Goal: Task Accomplishment & Management: Use online tool/utility

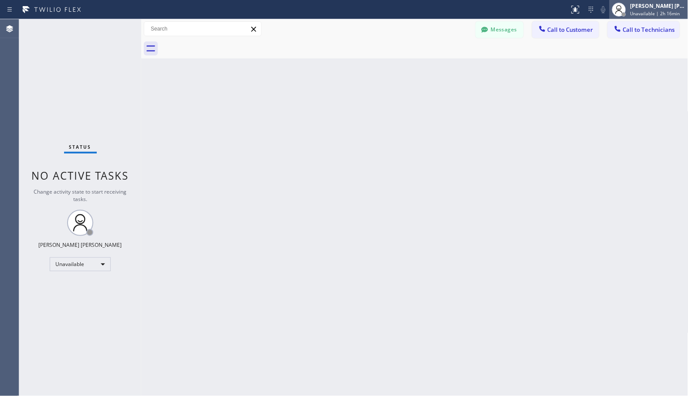
click at [663, 15] on span "Unavailable | 2h 16min" at bounding box center [655, 13] width 50 height 6
click at [642, 6] on div "[PERSON_NAME] [PERSON_NAME]" at bounding box center [657, 5] width 55 height 7
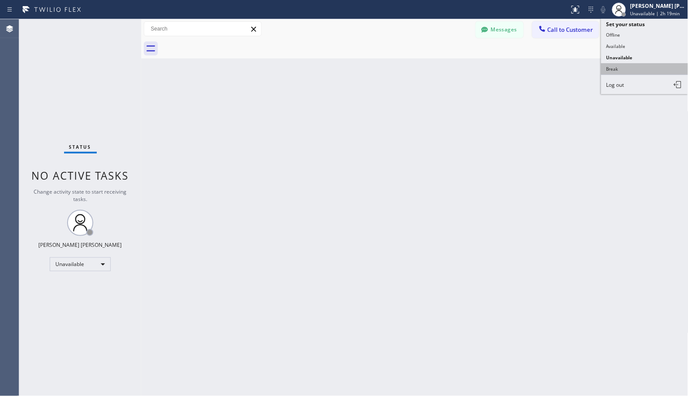
click at [654, 75] on button "Break" at bounding box center [644, 68] width 87 height 11
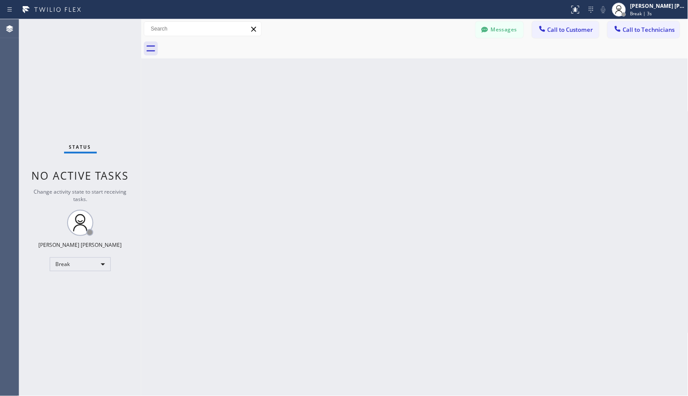
click at [214, 105] on div "Back to Dashboard Change Sender ID Customers Technicians Select a contact Outbo…" at bounding box center [414, 207] width 547 height 377
click at [283, 81] on div "Back to Dashboard Change Sender ID Customers Technicians Select a contact Outbo…" at bounding box center [414, 207] width 547 height 377
click at [458, 72] on div "Back to Dashboard Change Sender ID Customers Technicians Select a contact Outbo…" at bounding box center [414, 207] width 547 height 377
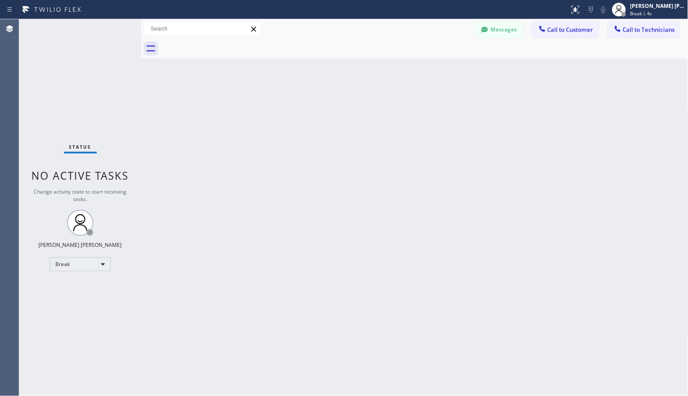
click at [458, 72] on div "Back to Dashboard Change Sender ID Customers Technicians Select a contact Outbo…" at bounding box center [414, 207] width 547 height 377
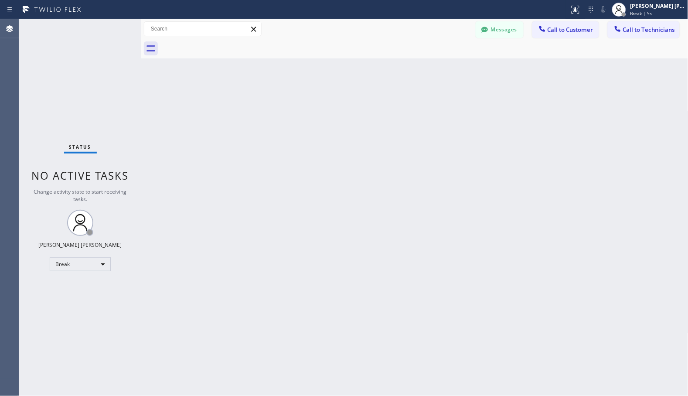
click at [458, 72] on div "Back to Dashboard Change Sender ID Customers Technicians Select a contact Outbo…" at bounding box center [414, 207] width 547 height 377
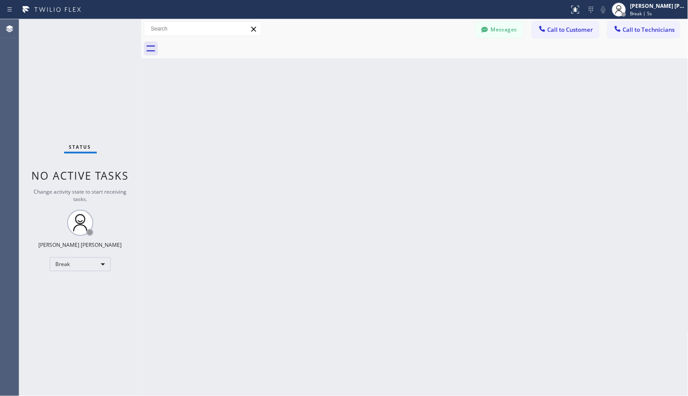
click at [458, 72] on div "Back to Dashboard Change Sender ID Customers Technicians Select a contact Outbo…" at bounding box center [414, 207] width 547 height 377
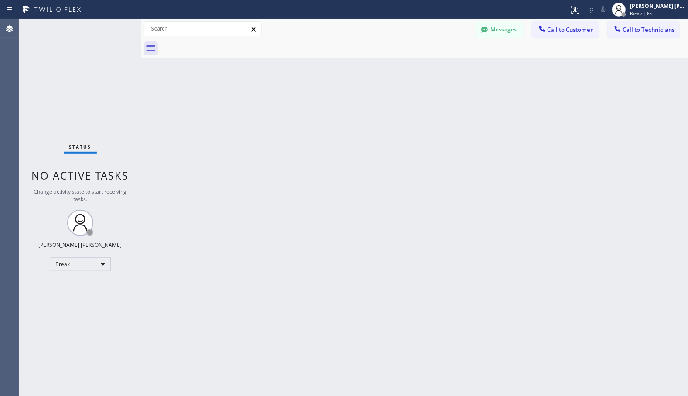
click at [458, 72] on div "Back to Dashboard Change Sender ID Customers Technicians Select a contact Outbo…" at bounding box center [414, 207] width 547 height 377
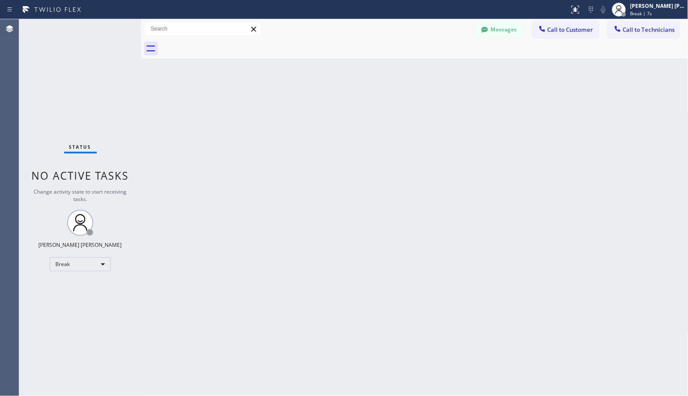
click at [458, 72] on div "Back to Dashboard Change Sender ID Customers Technicians Select a contact Outbo…" at bounding box center [414, 207] width 547 height 377
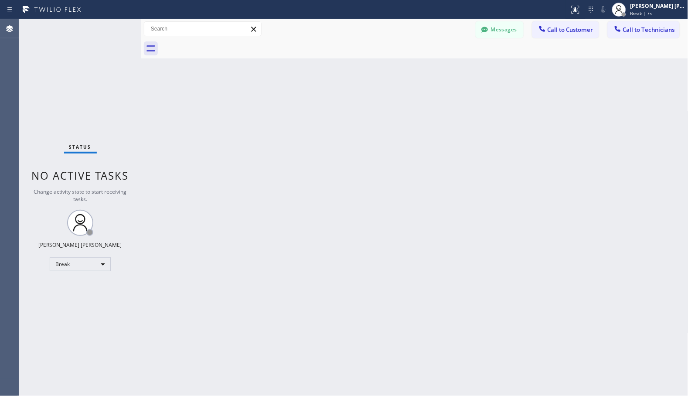
click at [458, 72] on div "Back to Dashboard Change Sender ID Customers Technicians Select a contact Outbo…" at bounding box center [414, 207] width 547 height 377
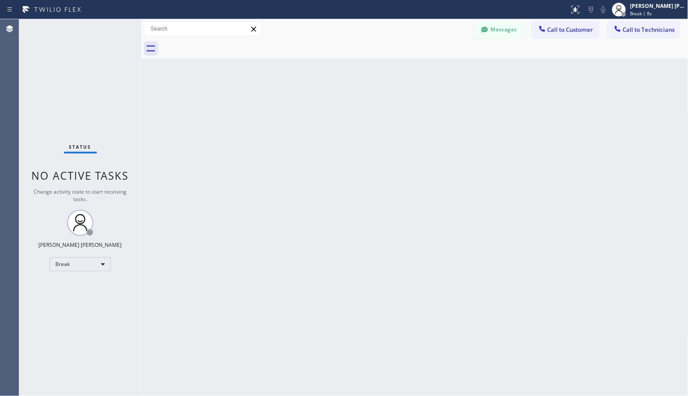
click at [458, 72] on div "Back to Dashboard Change Sender ID Customers Technicians Select a contact Outbo…" at bounding box center [414, 207] width 547 height 377
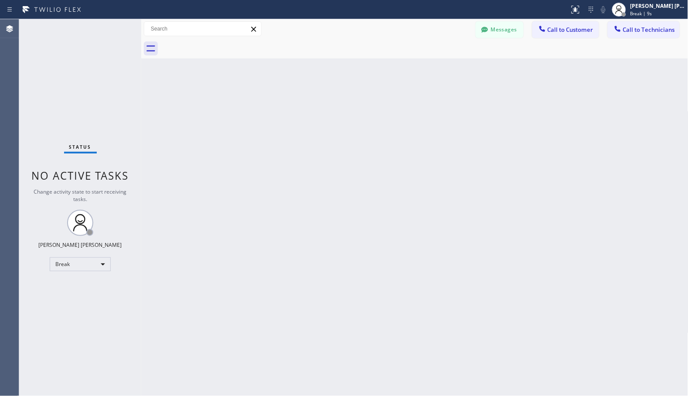
click at [458, 72] on div "Back to Dashboard Change Sender ID Customers Technicians Select a contact Outbo…" at bounding box center [414, 207] width 547 height 377
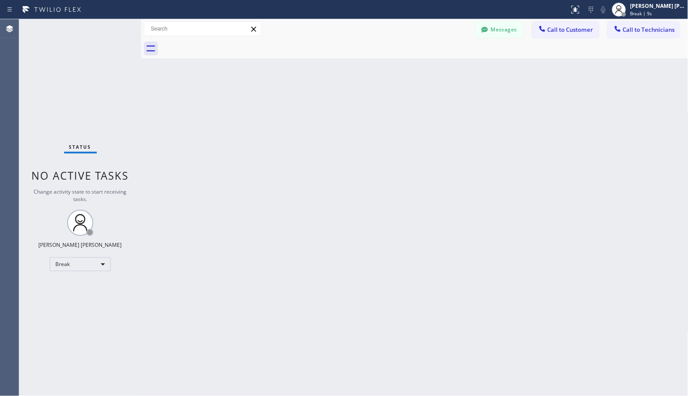
click at [458, 72] on div "Back to Dashboard Change Sender ID Customers Technicians Select a contact Outbo…" at bounding box center [414, 207] width 547 height 377
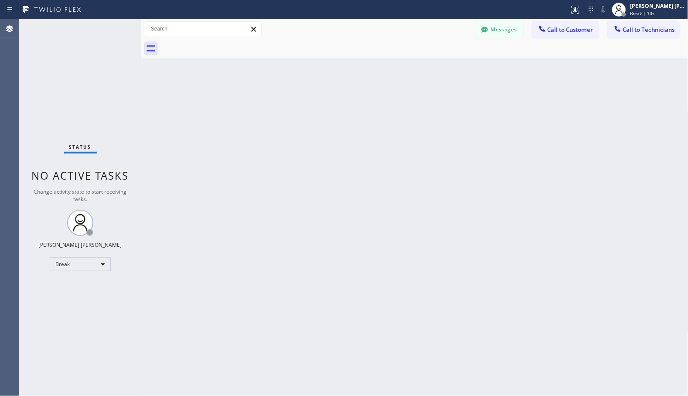
click at [458, 72] on div "Back to Dashboard Change Sender ID Customers Technicians Select a contact Outbo…" at bounding box center [414, 207] width 547 height 377
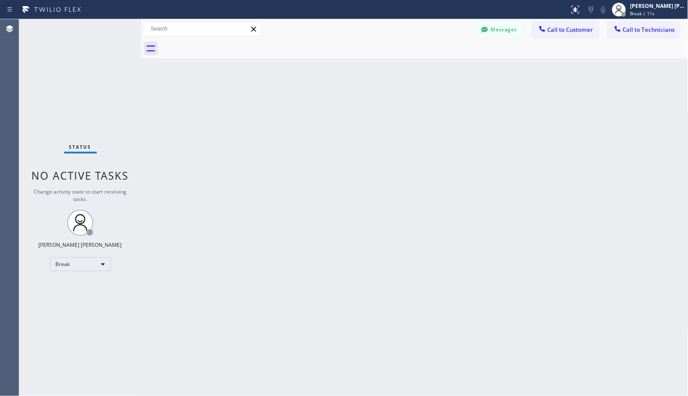
click at [458, 72] on div "Back to Dashboard Change Sender ID Customers Technicians Select a contact Outbo…" at bounding box center [414, 207] width 547 height 377
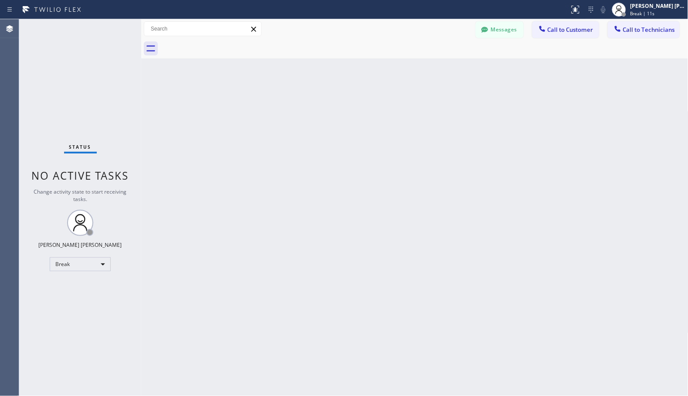
click at [458, 72] on div "Back to Dashboard Change Sender ID Customers Technicians Select a contact Outbo…" at bounding box center [414, 207] width 547 height 377
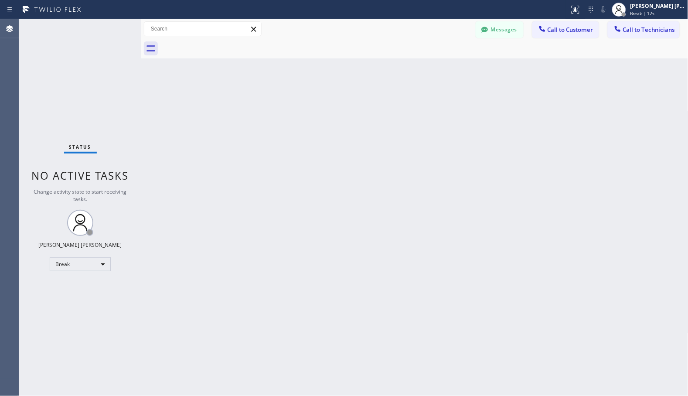
click at [458, 72] on div "Back to Dashboard Change Sender ID Customers Technicians Select a contact Outbo…" at bounding box center [414, 207] width 547 height 377
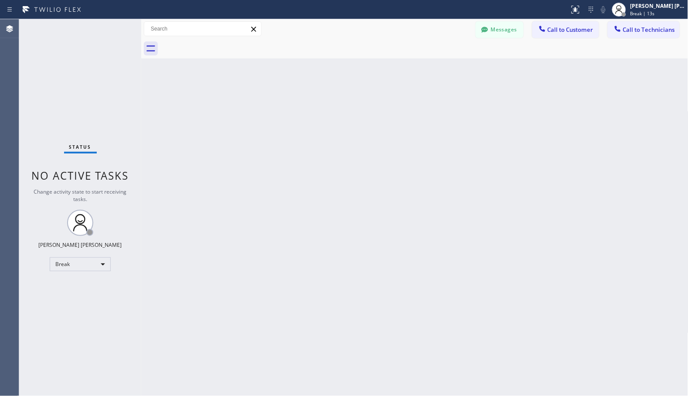
click at [458, 72] on div "Back to Dashboard Change Sender ID Customers Technicians Select a contact Outbo…" at bounding box center [414, 207] width 547 height 377
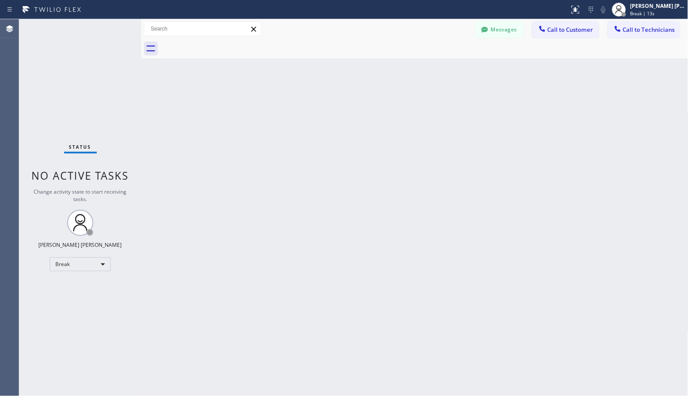
click at [458, 72] on div "Back to Dashboard Change Sender ID Customers Technicians Select a contact Outbo…" at bounding box center [414, 207] width 547 height 377
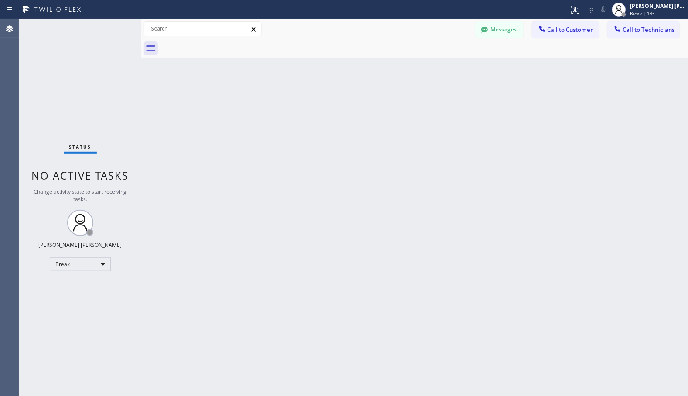
click at [458, 72] on div "Back to Dashboard Change Sender ID Customers Technicians Select a contact Outbo…" at bounding box center [414, 207] width 547 height 377
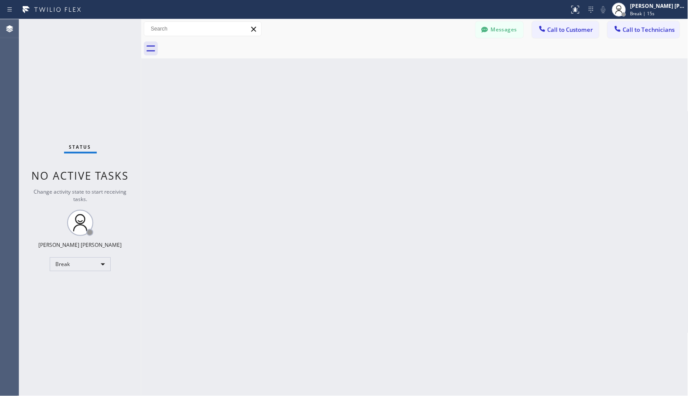
click at [458, 72] on div "Back to Dashboard Change Sender ID Customers Technicians Select a contact Outbo…" at bounding box center [414, 207] width 547 height 377
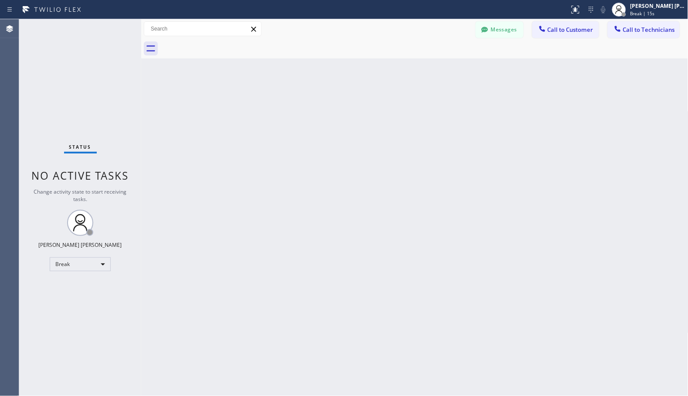
click at [458, 72] on div "Back to Dashboard Change Sender ID Customers Technicians Select a contact Outbo…" at bounding box center [414, 207] width 547 height 377
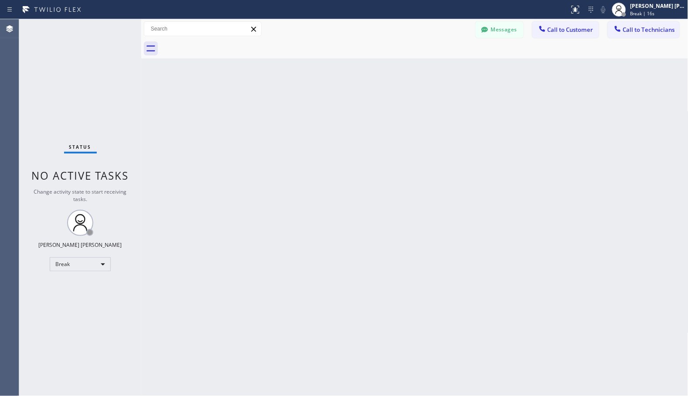
click at [458, 72] on div "Back to Dashboard Change Sender ID Customers Technicians Select a contact Outbo…" at bounding box center [414, 207] width 547 height 377
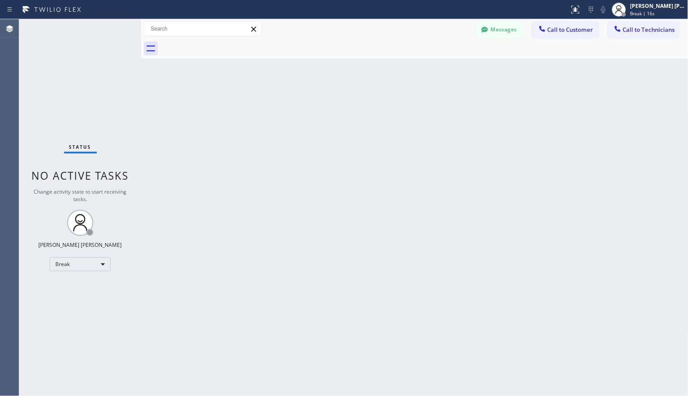
click at [458, 72] on div "Back to Dashboard Change Sender ID Customers Technicians Select a contact Outbo…" at bounding box center [414, 207] width 547 height 377
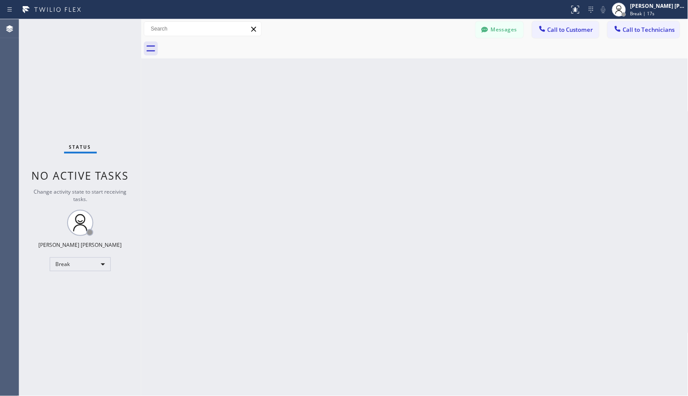
click at [458, 72] on div "Back to Dashboard Change Sender ID Customers Technicians Select a contact Outbo…" at bounding box center [414, 207] width 547 height 377
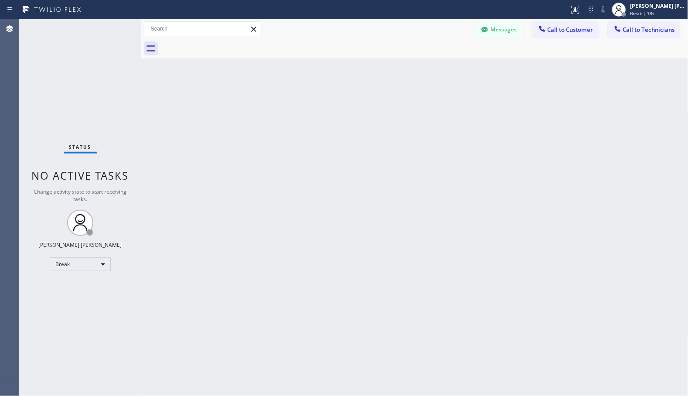
click at [458, 72] on div "Back to Dashboard Change Sender ID Customers Technicians Select a contact Outbo…" at bounding box center [414, 207] width 547 height 377
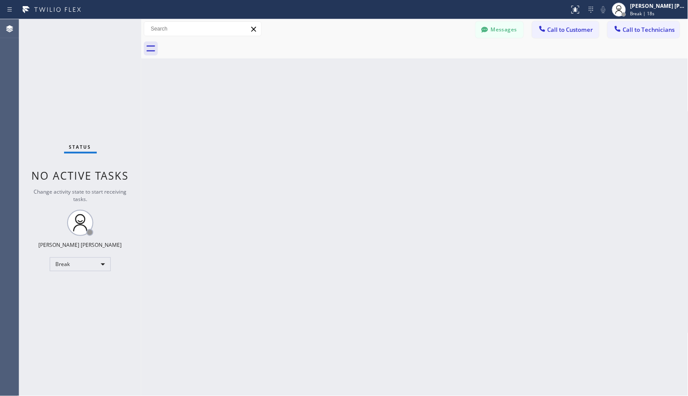
click at [458, 72] on div "Back to Dashboard Change Sender ID Customers Technicians Select a contact Outbo…" at bounding box center [414, 207] width 547 height 377
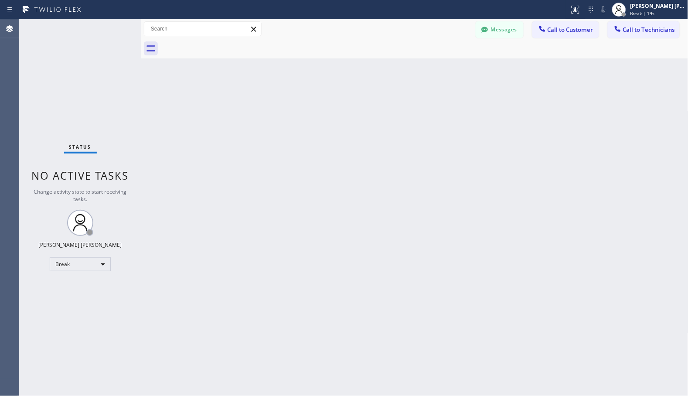
click at [458, 72] on div "Back to Dashboard Change Sender ID Customers Technicians Select a contact Outbo…" at bounding box center [414, 207] width 547 height 377
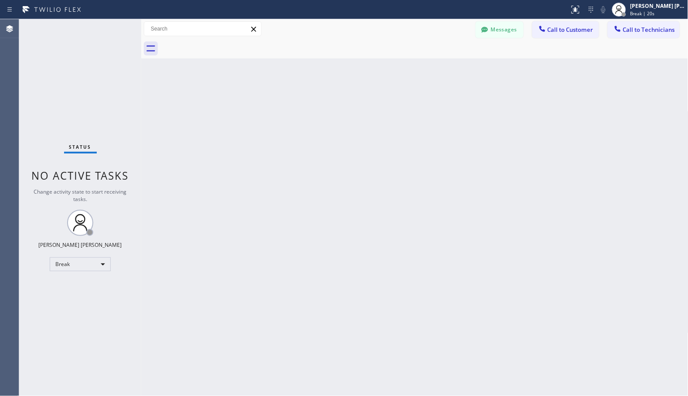
click at [458, 72] on div "Back to Dashboard Change Sender ID Customers Technicians Select a contact Outbo…" at bounding box center [414, 207] width 547 height 377
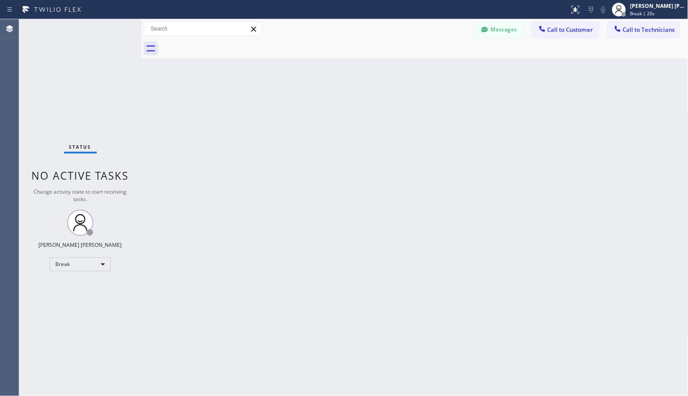
click at [458, 72] on div "Back to Dashboard Change Sender ID Customers Technicians Select a contact Outbo…" at bounding box center [414, 207] width 547 height 377
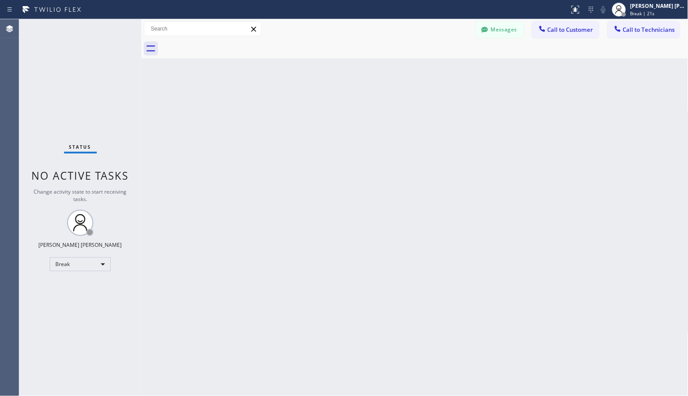
click at [458, 72] on div "Back to Dashboard Change Sender ID Customers Technicians Select a contact Outbo…" at bounding box center [414, 207] width 547 height 377
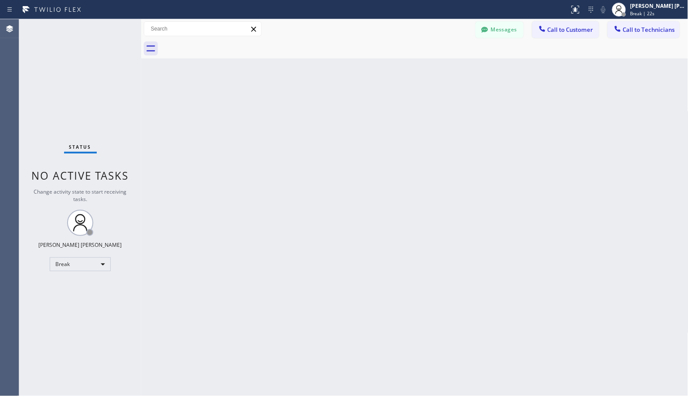
click at [458, 72] on div "Back to Dashboard Change Sender ID Customers Technicians Select a contact Outbo…" at bounding box center [414, 207] width 547 height 377
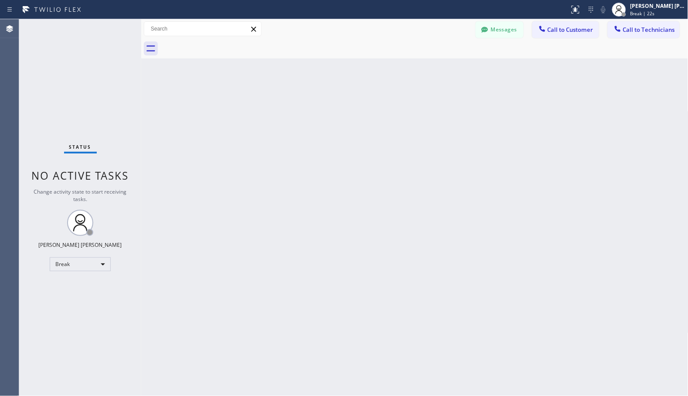
click at [458, 72] on div "Back to Dashboard Change Sender ID Customers Technicians Select a contact Outbo…" at bounding box center [414, 207] width 547 height 377
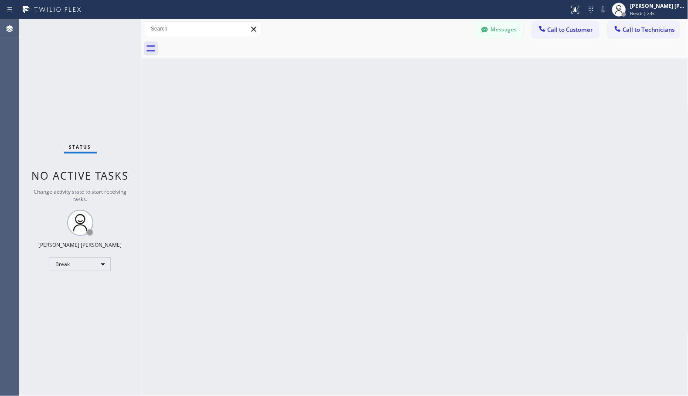
click at [458, 72] on div "Back to Dashboard Change Sender ID Customers Technicians Select a contact Outbo…" at bounding box center [414, 207] width 547 height 377
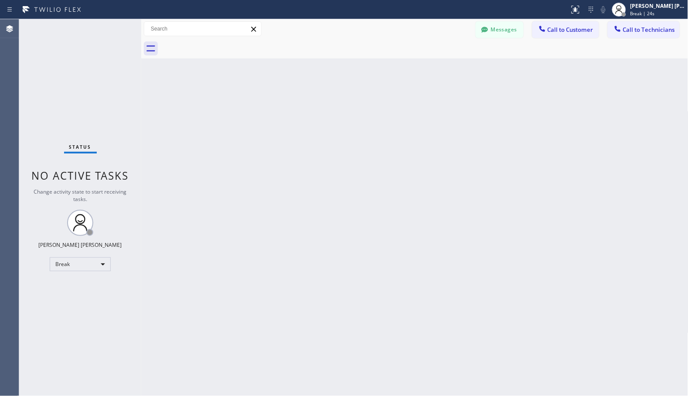
click at [458, 72] on div "Back to Dashboard Change Sender ID Customers Technicians Select a contact Outbo…" at bounding box center [414, 207] width 547 height 377
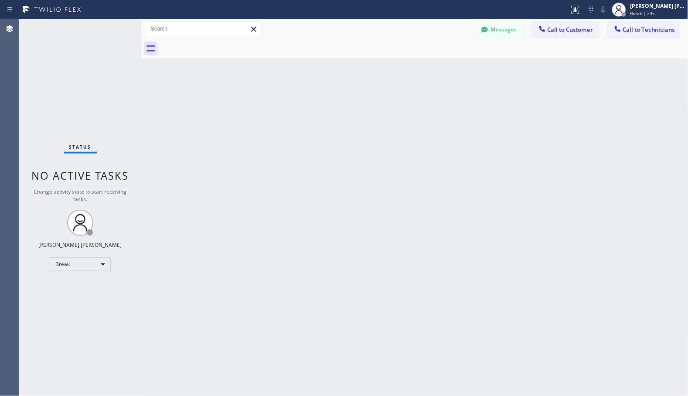
click at [458, 72] on div "Back to Dashboard Change Sender ID Customers Technicians Select a contact Outbo…" at bounding box center [414, 207] width 547 height 377
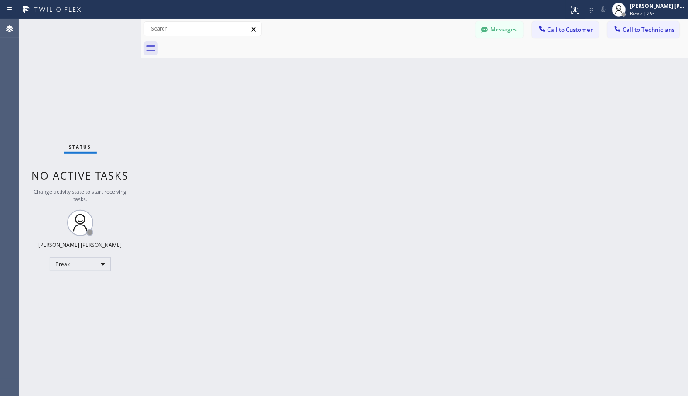
click at [458, 72] on div "Back to Dashboard Change Sender ID Customers Technicians Select a contact Outbo…" at bounding box center [414, 207] width 547 height 377
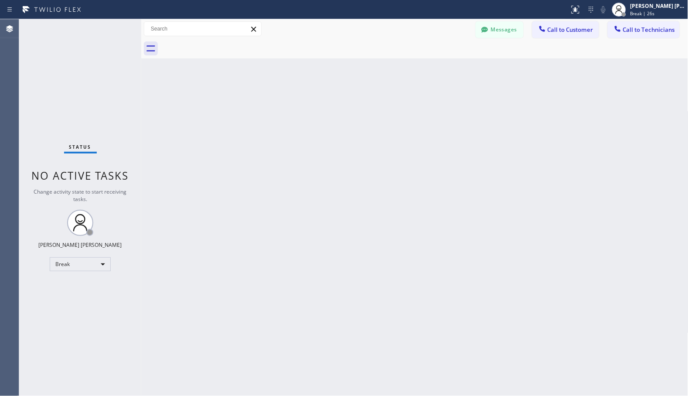
click at [458, 72] on div "Back to Dashboard Change Sender ID Customers Technicians Select a contact Outbo…" at bounding box center [414, 207] width 547 height 377
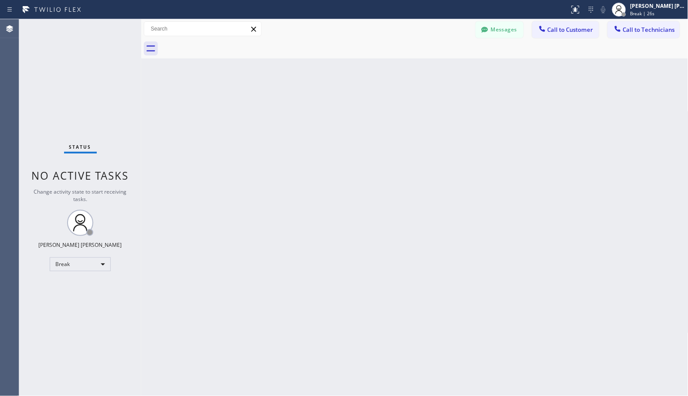
click at [458, 72] on div "Back to Dashboard Change Sender ID Customers Technicians Select a contact Outbo…" at bounding box center [414, 207] width 547 height 377
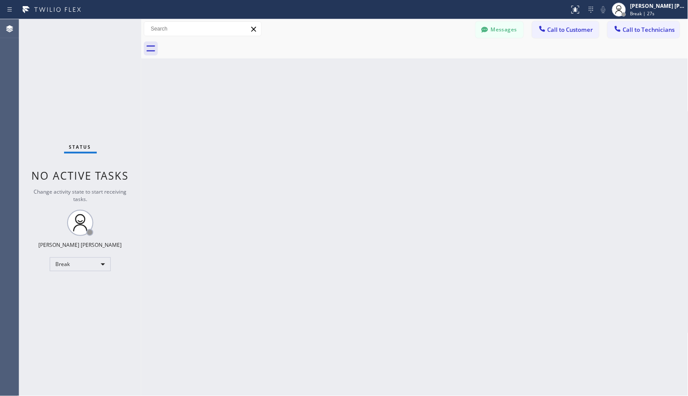
click at [458, 72] on div "Back to Dashboard Change Sender ID Customers Technicians Select a contact Outbo…" at bounding box center [414, 207] width 547 height 377
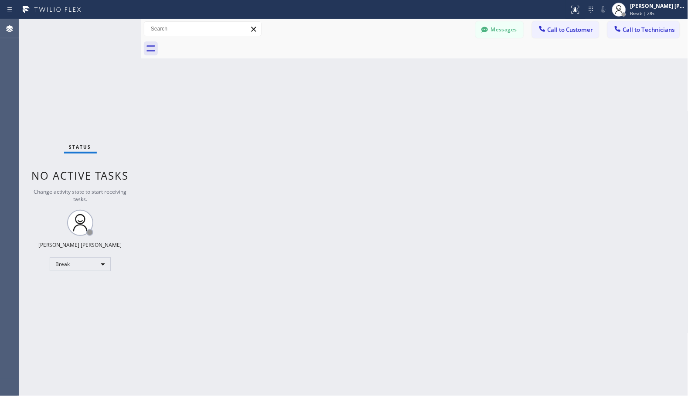
click at [458, 72] on div "Back to Dashboard Change Sender ID Customers Technicians Select a contact Outbo…" at bounding box center [414, 207] width 547 height 377
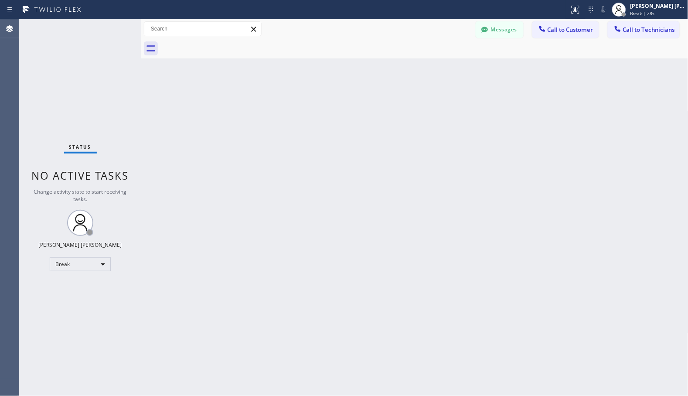
click at [458, 72] on div "Back to Dashboard Change Sender ID Customers Technicians Select a contact Outbo…" at bounding box center [414, 207] width 547 height 377
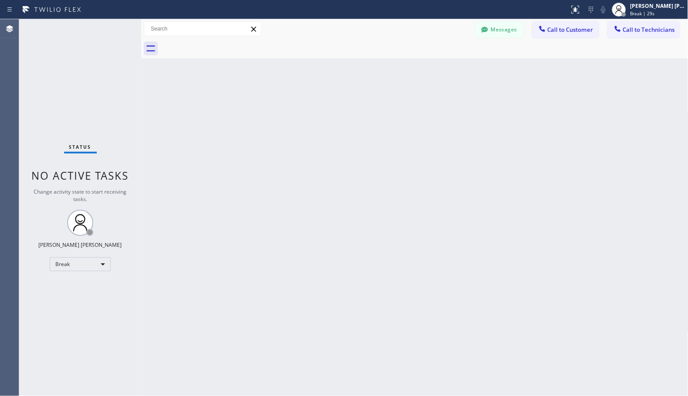
click at [458, 72] on div "Back to Dashboard Change Sender ID Customers Technicians Select a contact Outbo…" at bounding box center [414, 207] width 547 height 377
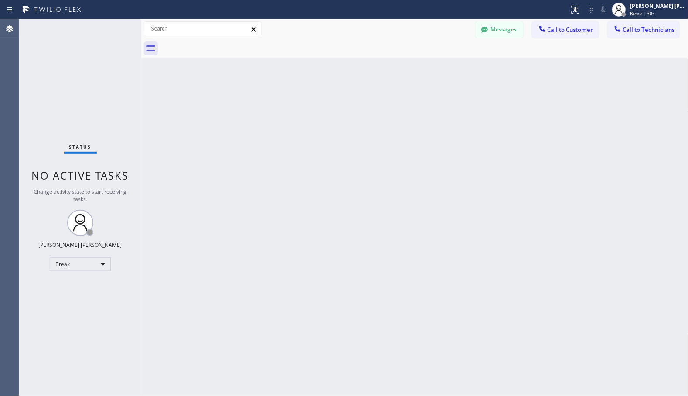
click at [458, 72] on div "Back to Dashboard Change Sender ID Customers Technicians Select a contact Outbo…" at bounding box center [414, 207] width 547 height 377
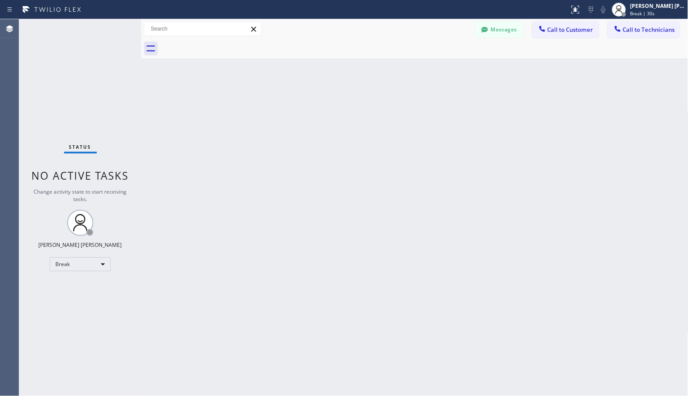
click at [458, 72] on div "Back to Dashboard Change Sender ID Customers Technicians Select a contact Outbo…" at bounding box center [414, 207] width 547 height 377
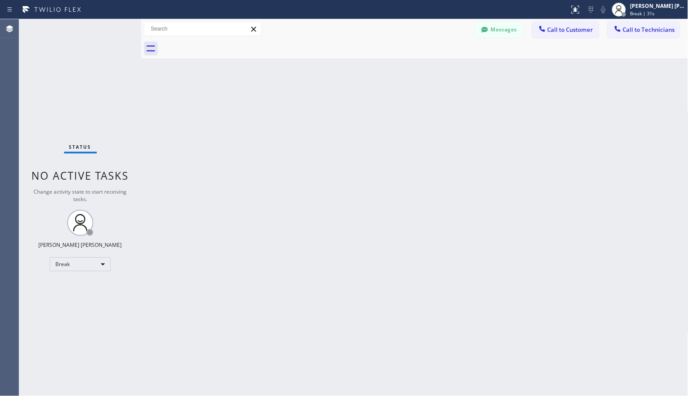
click at [458, 72] on div "Back to Dashboard Change Sender ID Customers Technicians Select a contact Outbo…" at bounding box center [414, 207] width 547 height 377
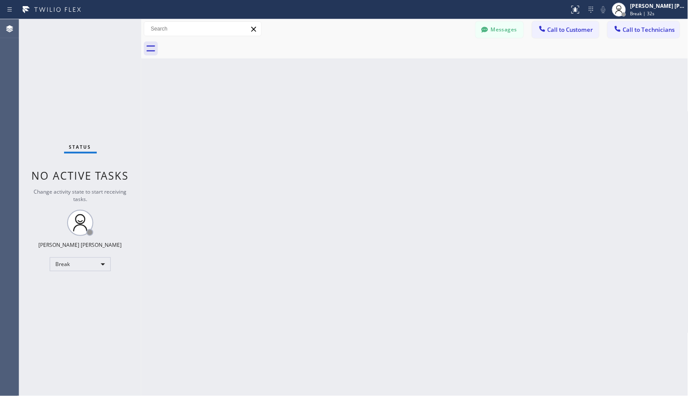
click at [458, 72] on div "Back to Dashboard Change Sender ID Customers Technicians Select a contact Outbo…" at bounding box center [414, 207] width 547 height 377
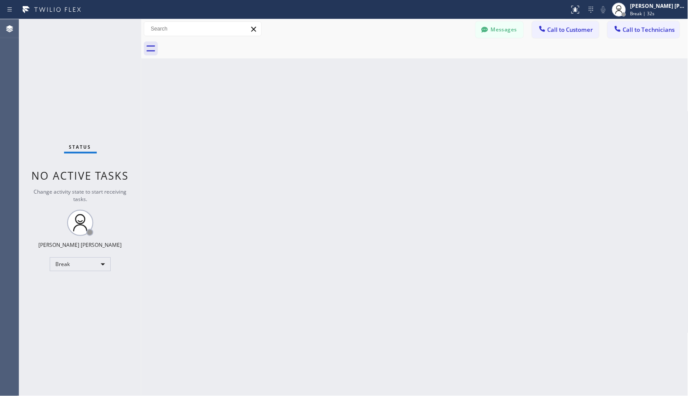
click at [458, 72] on div "Back to Dashboard Change Sender ID Customers Technicians Select a contact Outbo…" at bounding box center [414, 207] width 547 height 377
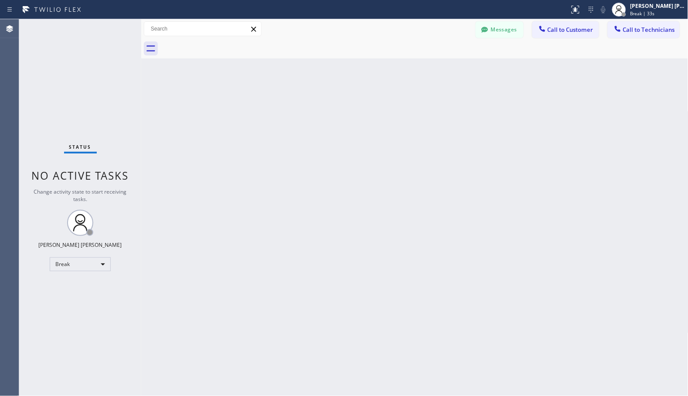
click at [458, 72] on div "Back to Dashboard Change Sender ID Customers Technicians Select a contact Outbo…" at bounding box center [414, 207] width 547 height 377
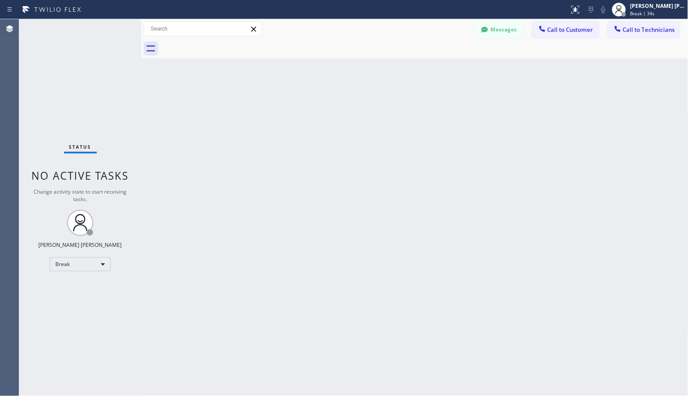
click at [458, 72] on div "Back to Dashboard Change Sender ID Customers Technicians Select a contact Outbo…" at bounding box center [414, 207] width 547 height 377
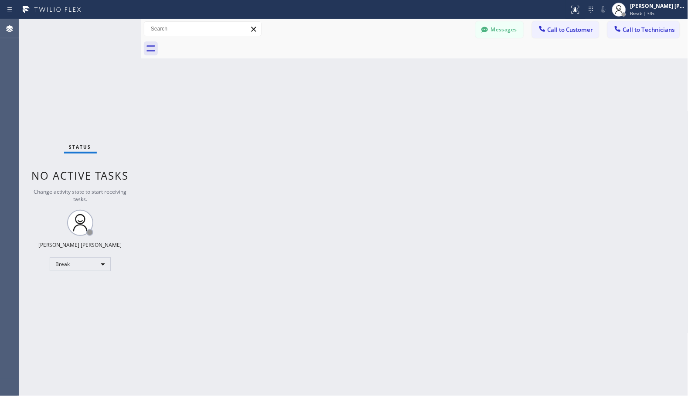
click at [458, 72] on div "Back to Dashboard Change Sender ID Customers Technicians Select a contact Outbo…" at bounding box center [414, 207] width 547 height 377
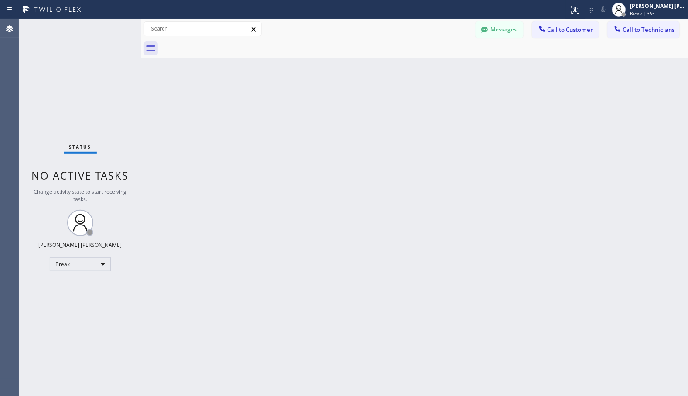
click at [458, 72] on div "Back to Dashboard Change Sender ID Customers Technicians Select a contact Outbo…" at bounding box center [414, 207] width 547 height 377
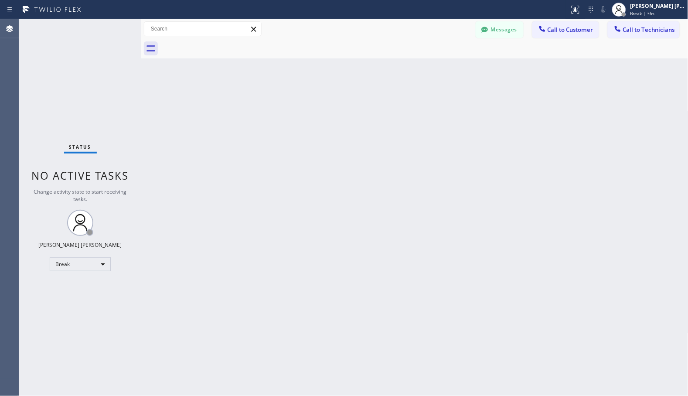
click at [458, 72] on div "Back to Dashboard Change Sender ID Customers Technicians Select a contact Outbo…" at bounding box center [414, 207] width 547 height 377
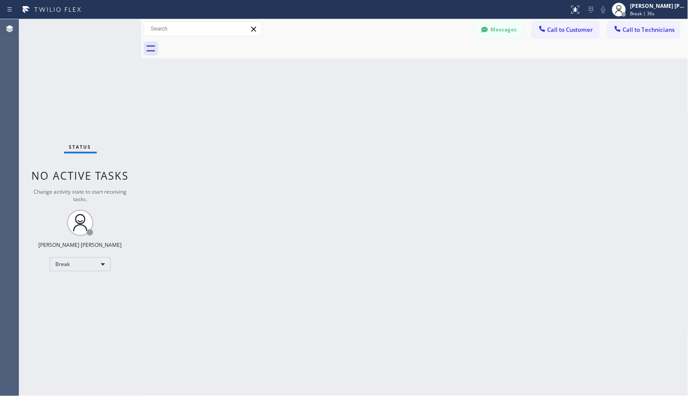
click at [458, 72] on div "Back to Dashboard Change Sender ID Customers Technicians Select a contact Outbo…" at bounding box center [414, 207] width 547 height 377
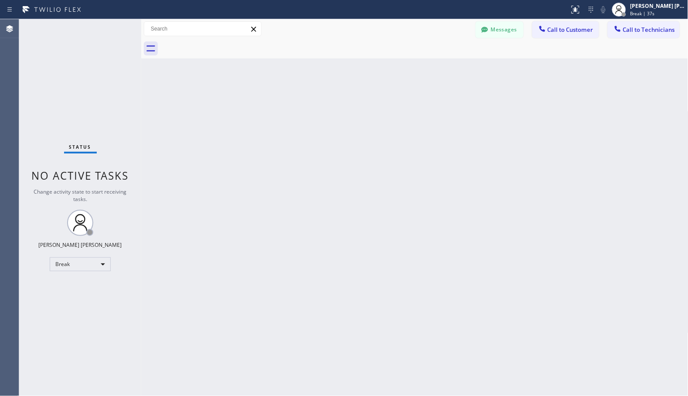
click at [458, 72] on div "Back to Dashboard Change Sender ID Customers Technicians Select a contact Outbo…" at bounding box center [414, 207] width 547 height 377
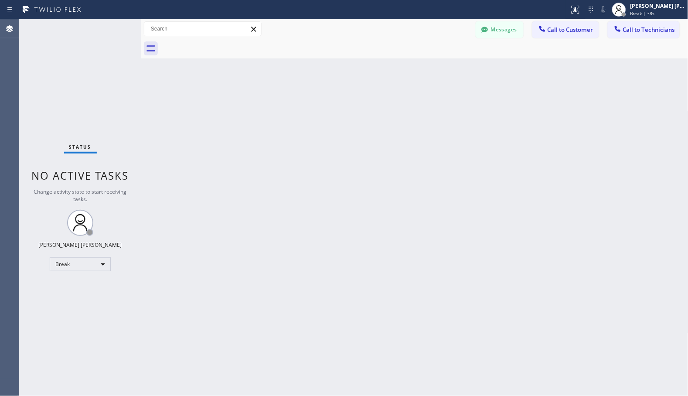
click at [458, 72] on div "Back to Dashboard Change Sender ID Customers Technicians Select a contact Outbo…" at bounding box center [414, 207] width 547 height 377
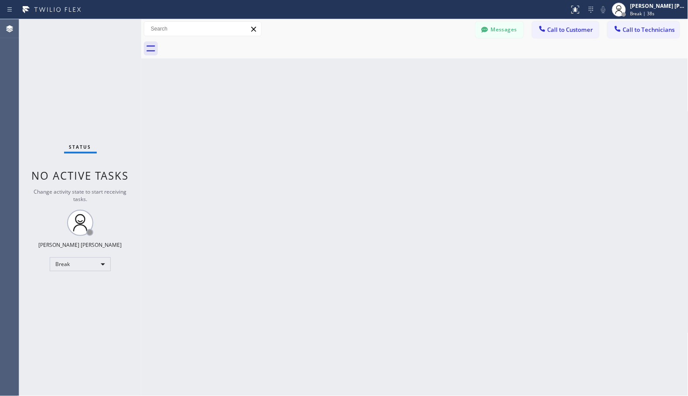
click at [458, 72] on div "Back to Dashboard Change Sender ID Customers Technicians Select a contact Outbo…" at bounding box center [414, 207] width 547 height 377
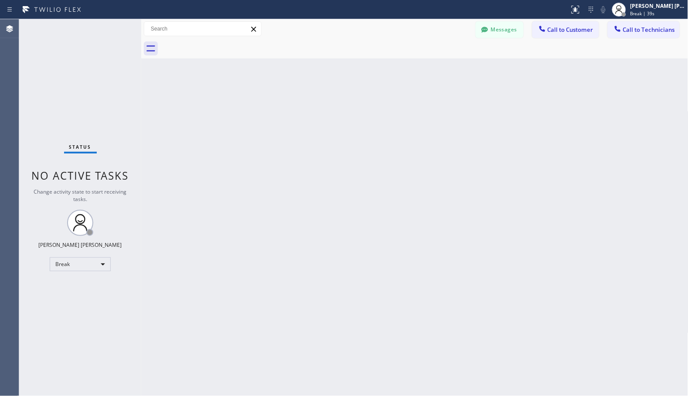
click at [458, 72] on div "Back to Dashboard Change Sender ID Customers Technicians Select a contact Outbo…" at bounding box center [414, 207] width 547 height 377
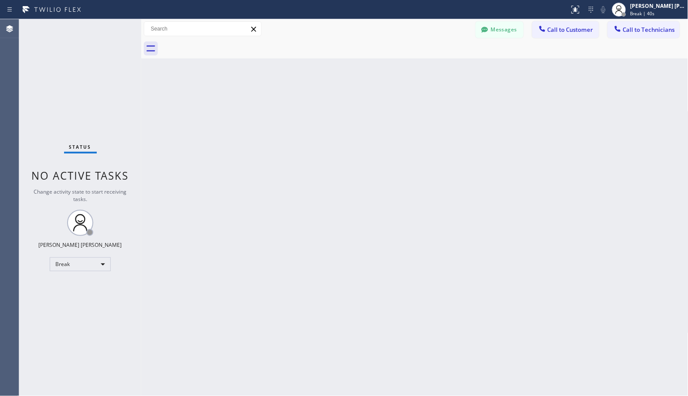
click at [458, 72] on div "Back to Dashboard Change Sender ID Customers Technicians Select a contact Outbo…" at bounding box center [414, 207] width 547 height 377
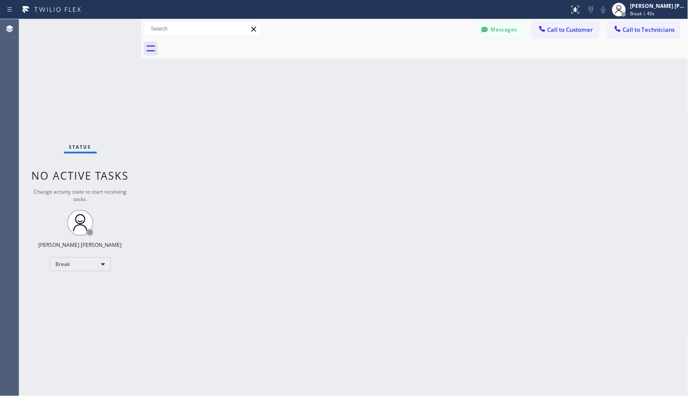
click at [458, 72] on div "Back to Dashboard Change Sender ID Customers Technicians Select a contact Outbo…" at bounding box center [414, 207] width 547 height 377
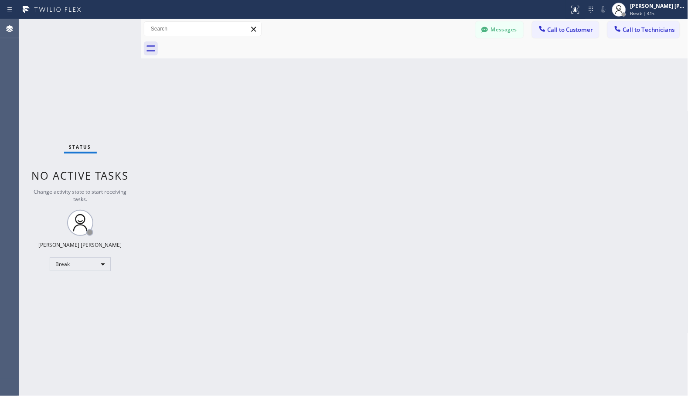
click at [458, 72] on div "Back to Dashboard Change Sender ID Customers Technicians Select a contact Outbo…" at bounding box center [414, 207] width 547 height 377
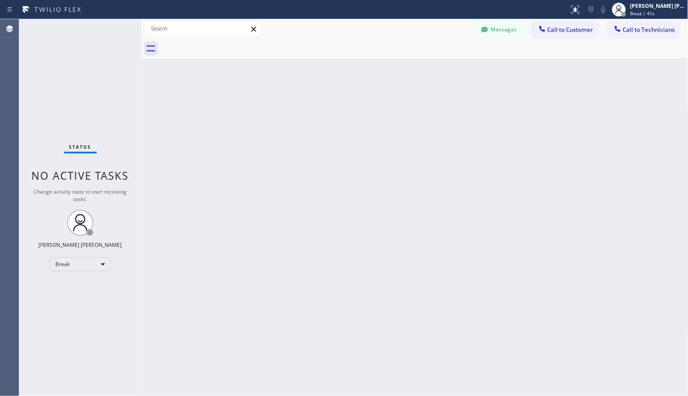
click at [458, 72] on div "Back to Dashboard Change Sender ID Customers Technicians Select a contact Outbo…" at bounding box center [414, 207] width 547 height 377
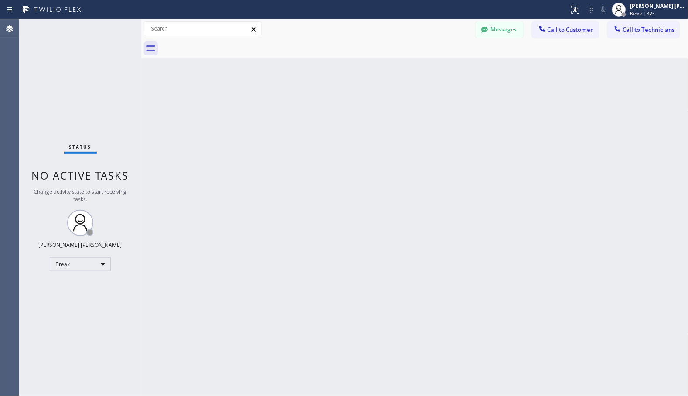
click at [458, 72] on div "Back to Dashboard Change Sender ID Customers Technicians Select a contact Outbo…" at bounding box center [414, 207] width 547 height 377
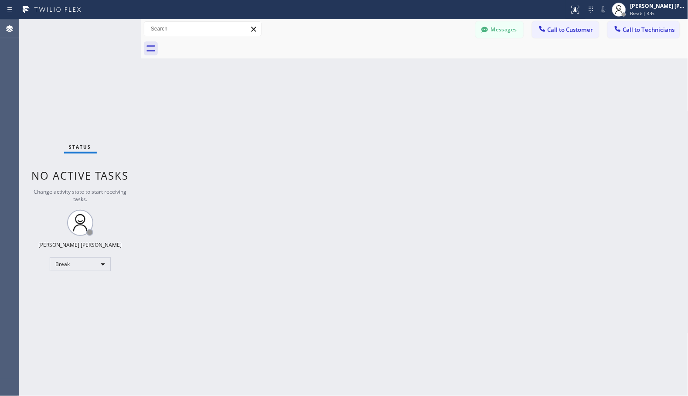
click at [458, 72] on div "Back to Dashboard Change Sender ID Customers Technicians Select a contact Outbo…" at bounding box center [414, 207] width 547 height 377
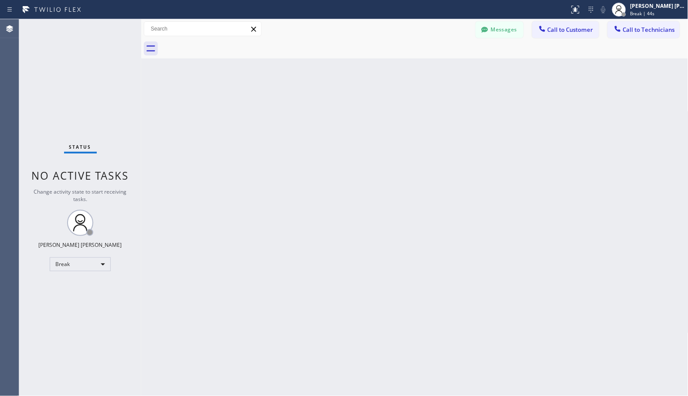
click at [458, 72] on div "Back to Dashboard Change Sender ID Customers Technicians Select a contact Outbo…" at bounding box center [414, 207] width 547 height 377
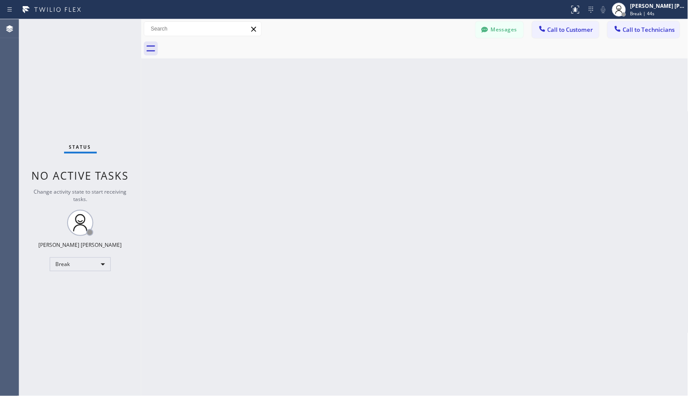
click at [458, 72] on div "Back to Dashboard Change Sender ID Customers Technicians Select a contact Outbo…" at bounding box center [414, 207] width 547 height 377
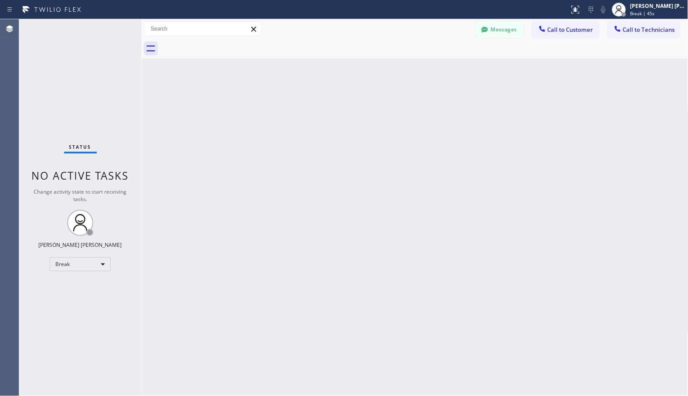
click at [458, 72] on div "Back to Dashboard Change Sender ID Customers Technicians Select a contact Outbo…" at bounding box center [414, 207] width 547 height 377
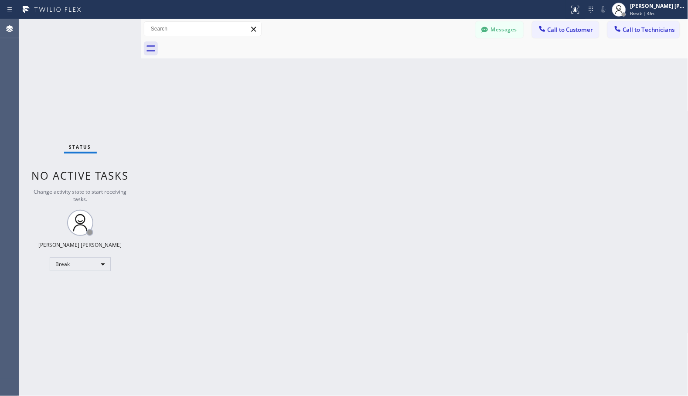
click at [458, 72] on div "Back to Dashboard Change Sender ID Customers Technicians Select a contact Outbo…" at bounding box center [414, 207] width 547 height 377
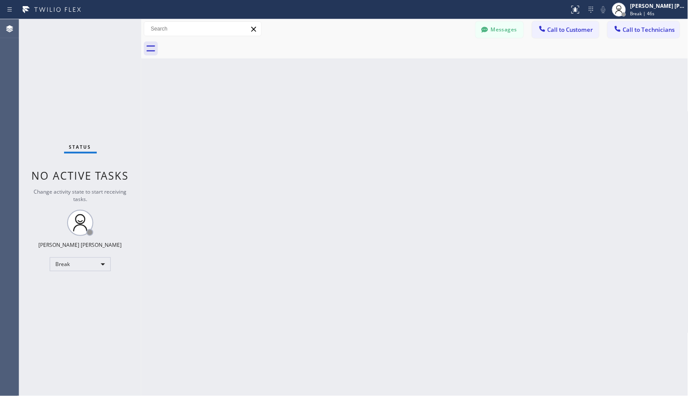
click at [458, 72] on div "Back to Dashboard Change Sender ID Customers Technicians Select a contact Outbo…" at bounding box center [414, 207] width 547 height 377
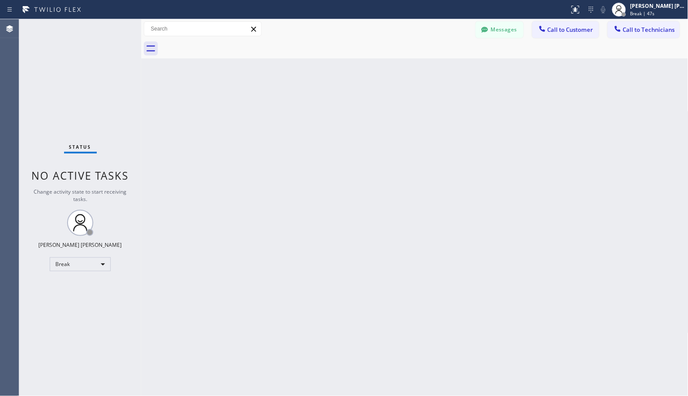
click at [458, 72] on div "Back to Dashboard Change Sender ID Customers Technicians Select a contact Outbo…" at bounding box center [414, 207] width 547 height 377
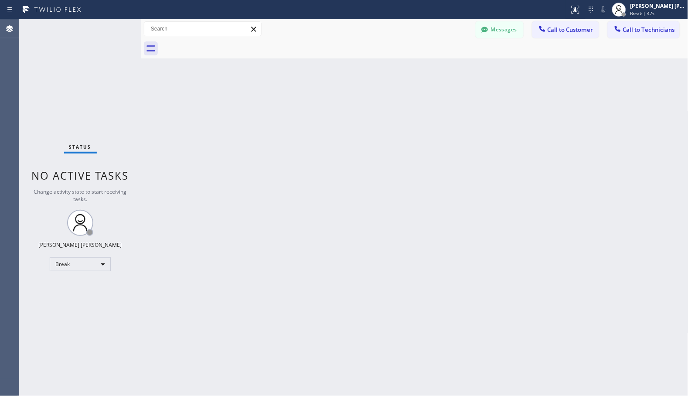
click at [458, 72] on div "Back to Dashboard Change Sender ID Customers Technicians Select a contact Outbo…" at bounding box center [414, 207] width 547 height 377
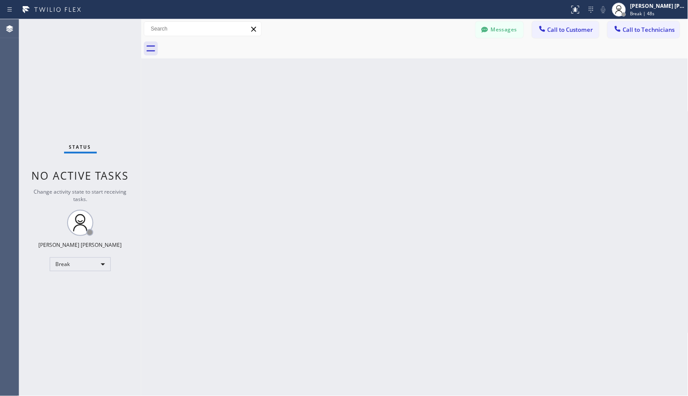
click at [458, 72] on div "Back to Dashboard Change Sender ID Customers Technicians Select a contact Outbo…" at bounding box center [414, 207] width 547 height 377
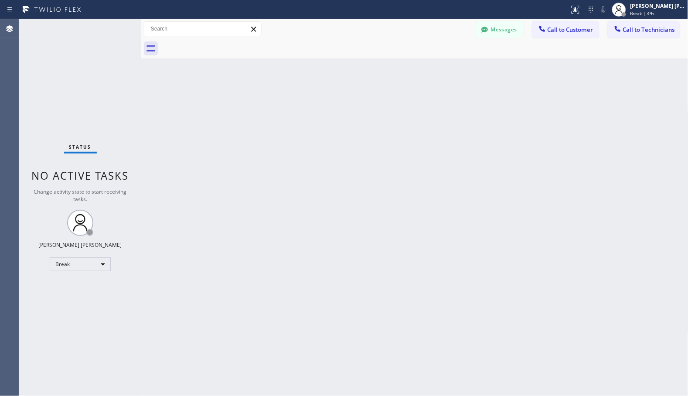
click at [458, 72] on div "Back to Dashboard Change Sender ID Customers Technicians Select a contact Outbo…" at bounding box center [414, 207] width 547 height 377
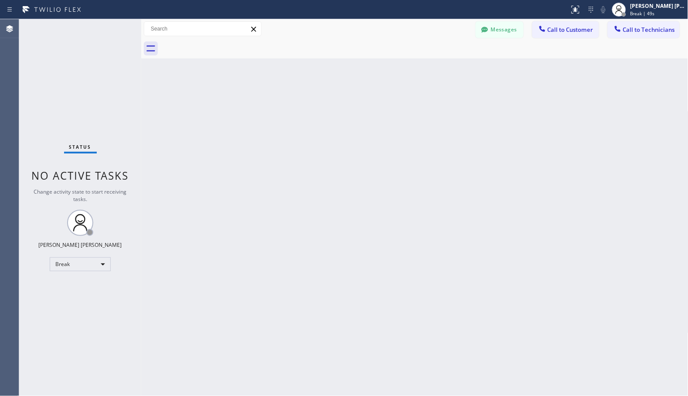
click at [458, 72] on div "Back to Dashboard Change Sender ID Customers Technicians Select a contact Outbo…" at bounding box center [414, 207] width 547 height 377
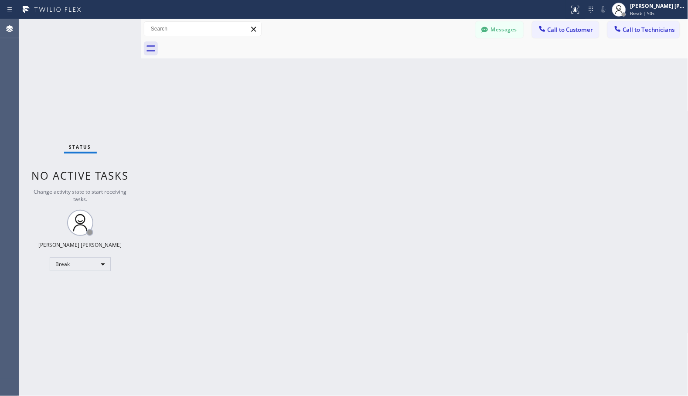
click at [458, 72] on div "Back to Dashboard Change Sender ID Customers Technicians Select a contact Outbo…" at bounding box center [414, 207] width 547 height 377
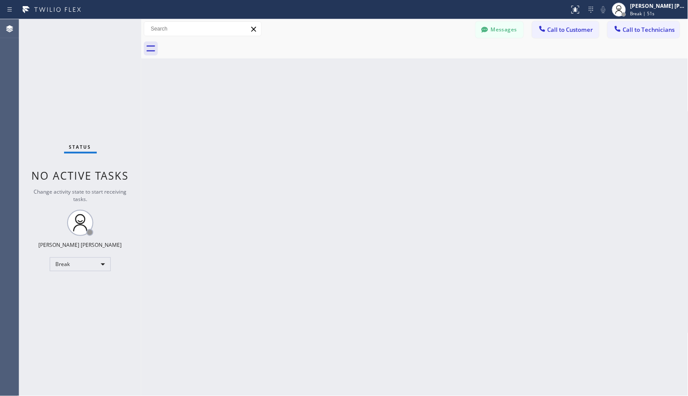
click at [458, 72] on div "Back to Dashboard Change Sender ID Customers Technicians Select a contact Outbo…" at bounding box center [414, 207] width 547 height 377
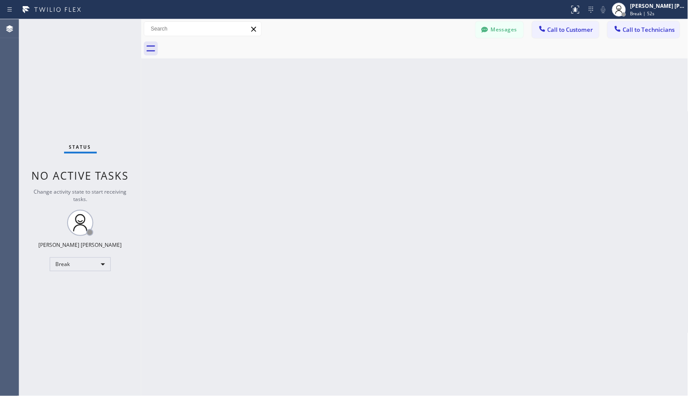
click at [458, 72] on div "Back to Dashboard Change Sender ID Customers Technicians Select a contact Outbo…" at bounding box center [414, 207] width 547 height 377
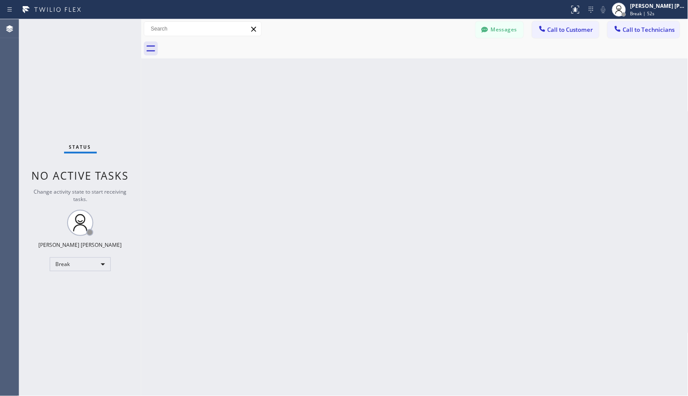
click at [458, 72] on div "Back to Dashboard Change Sender ID Customers Technicians Select a contact Outbo…" at bounding box center [414, 207] width 547 height 377
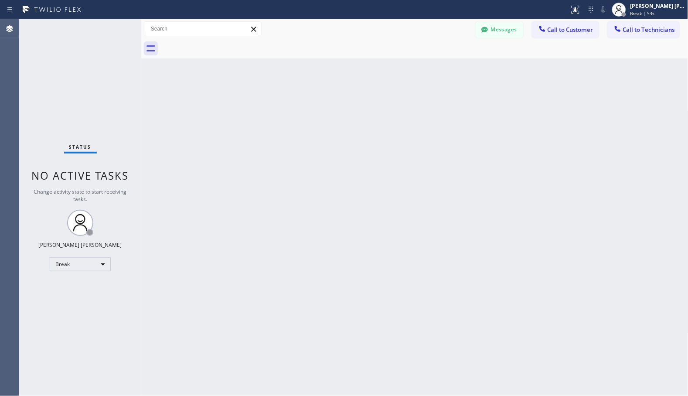
click at [458, 72] on div "Back to Dashboard Change Sender ID Customers Technicians Select a contact Outbo…" at bounding box center [414, 207] width 547 height 377
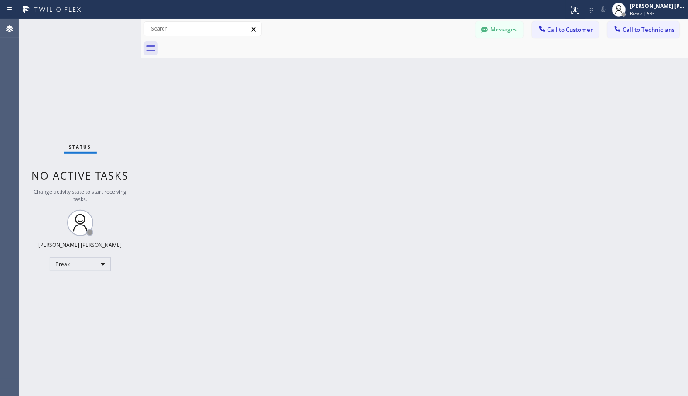
click at [458, 72] on div "Back to Dashboard Change Sender ID Customers Technicians Select a contact Outbo…" at bounding box center [414, 207] width 547 height 377
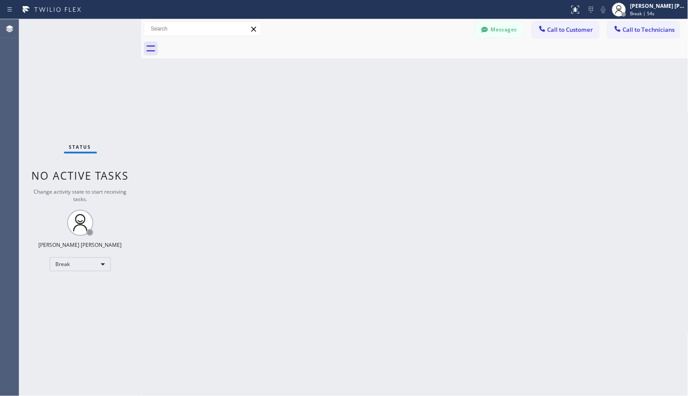
click at [458, 72] on div "Back to Dashboard Change Sender ID Customers Technicians Select a contact Outbo…" at bounding box center [414, 207] width 547 height 377
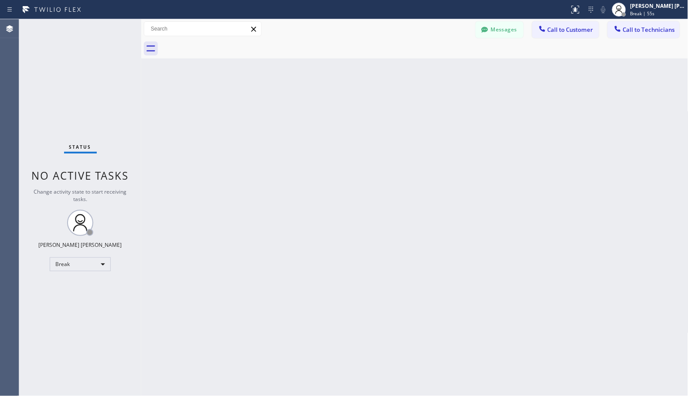
click at [458, 72] on div "Back to Dashboard Change Sender ID Customers Technicians Select a contact Outbo…" at bounding box center [414, 207] width 547 height 377
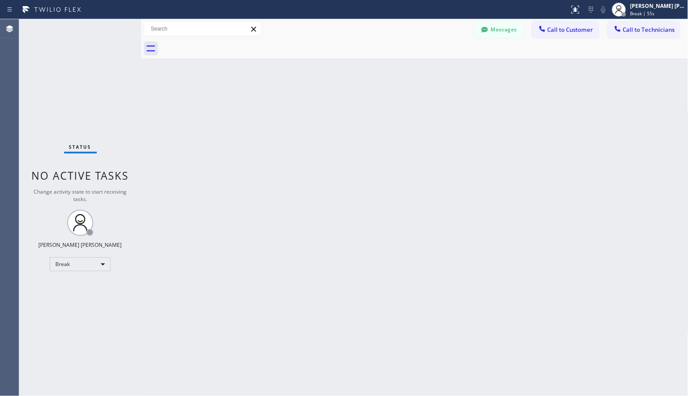
click at [458, 72] on div "Back to Dashboard Change Sender ID Customers Technicians Select a contact Outbo…" at bounding box center [414, 207] width 547 height 377
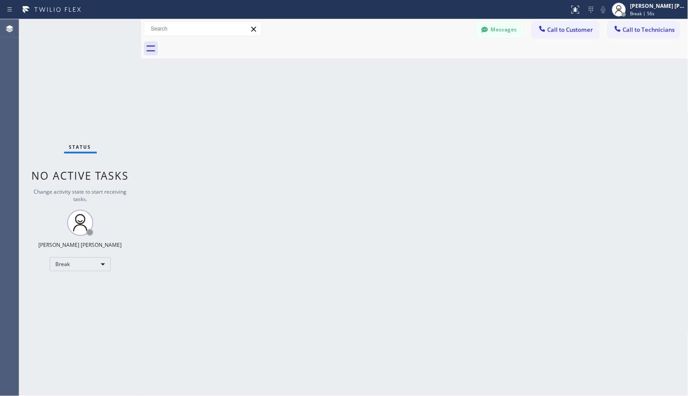
click at [458, 72] on div "Back to Dashboard Change Sender ID Customers Technicians Select a contact Outbo…" at bounding box center [414, 207] width 547 height 377
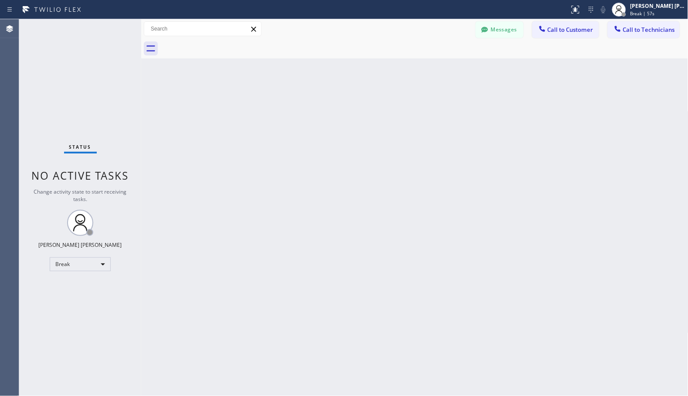
click at [458, 72] on div "Back to Dashboard Change Sender ID Customers Technicians Select a contact Outbo…" at bounding box center [414, 207] width 547 height 377
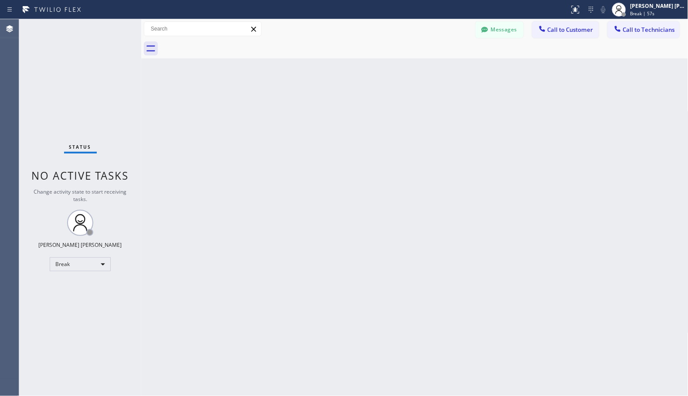
click at [458, 72] on div "Back to Dashboard Change Sender ID Customers Technicians Select a contact Outbo…" at bounding box center [414, 207] width 547 height 377
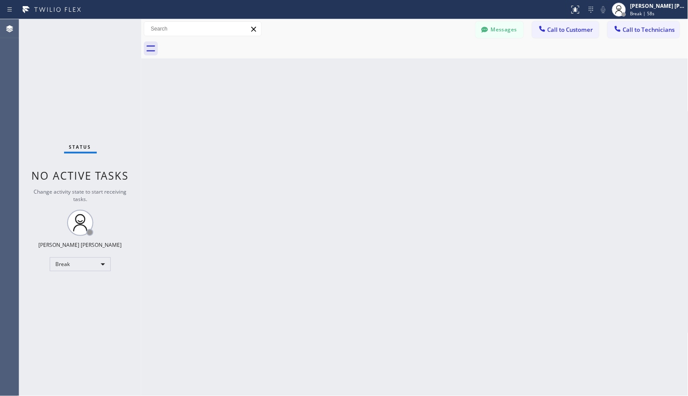
click at [458, 72] on div "Back to Dashboard Change Sender ID Customers Technicians Select a contact Outbo…" at bounding box center [414, 207] width 547 height 377
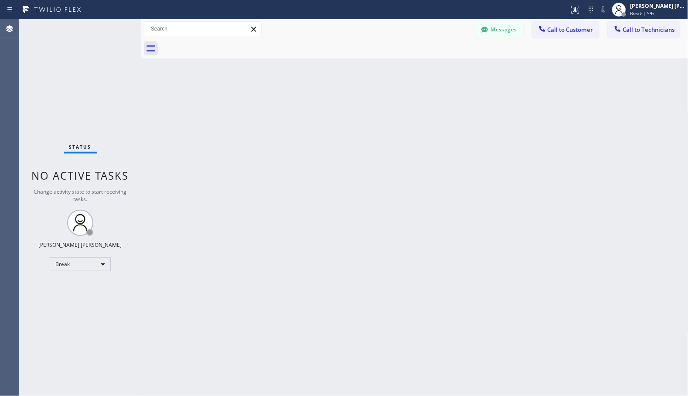
click at [458, 72] on div "Back to Dashboard Change Sender ID Customers Technicians Select a contact Outbo…" at bounding box center [414, 207] width 547 height 377
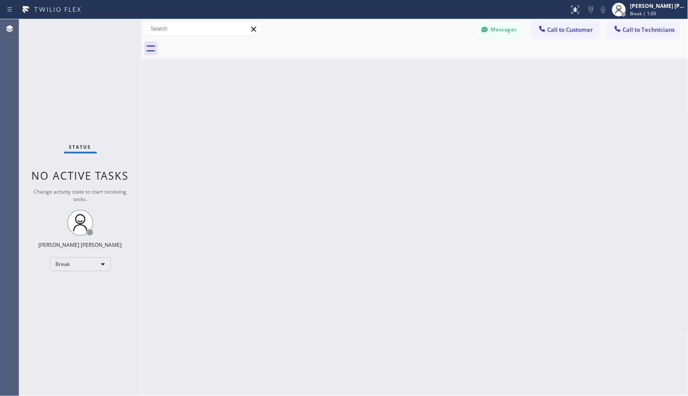
click at [458, 72] on div "Back to Dashboard Change Sender ID Customers Technicians Select a contact Outbo…" at bounding box center [414, 207] width 547 height 377
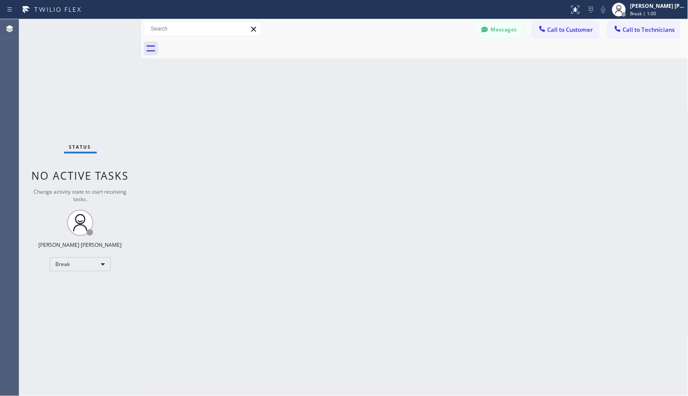
click at [458, 72] on div "Back to Dashboard Change Sender ID Customers Technicians Select a contact Outbo…" at bounding box center [414, 207] width 547 height 377
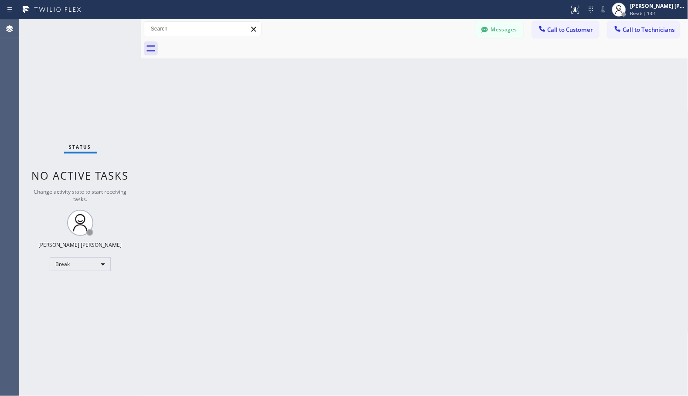
click at [458, 72] on div "Back to Dashboard Change Sender ID Customers Technicians Select a contact Outbo…" at bounding box center [414, 207] width 547 height 377
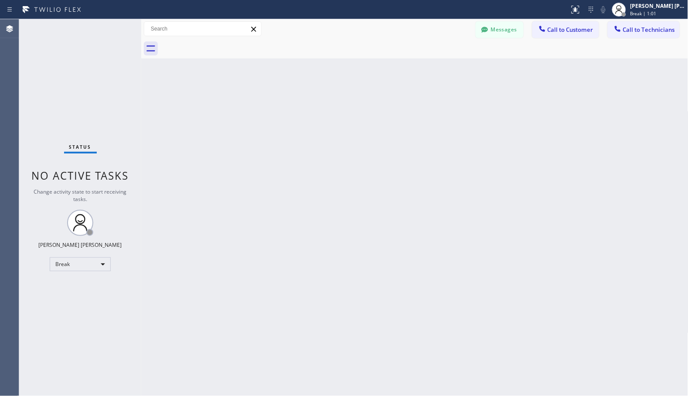
click at [458, 72] on div "Back to Dashboard Change Sender ID Customers Technicians Select a contact Outbo…" at bounding box center [414, 207] width 547 height 377
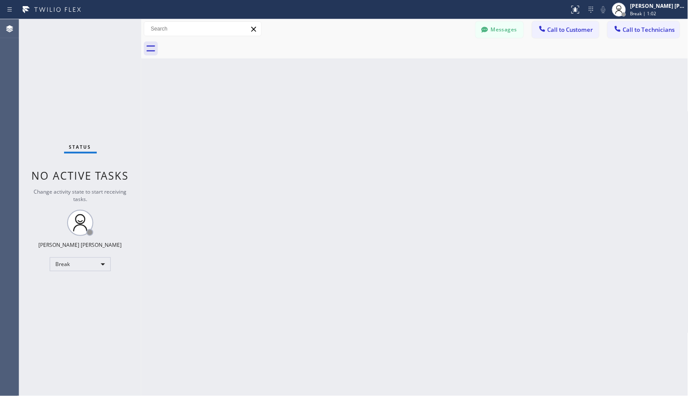
click at [458, 72] on div "Back to Dashboard Change Sender ID Customers Technicians Select a contact Outbo…" at bounding box center [414, 207] width 547 height 377
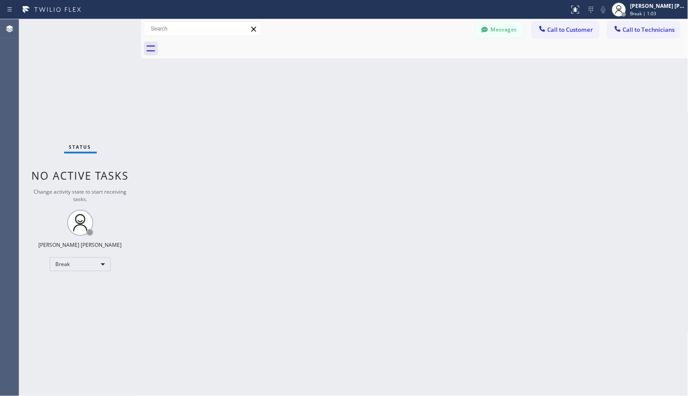
click at [458, 72] on div "Back to Dashboard Change Sender ID Customers Technicians Select a contact Outbo…" at bounding box center [414, 207] width 547 height 377
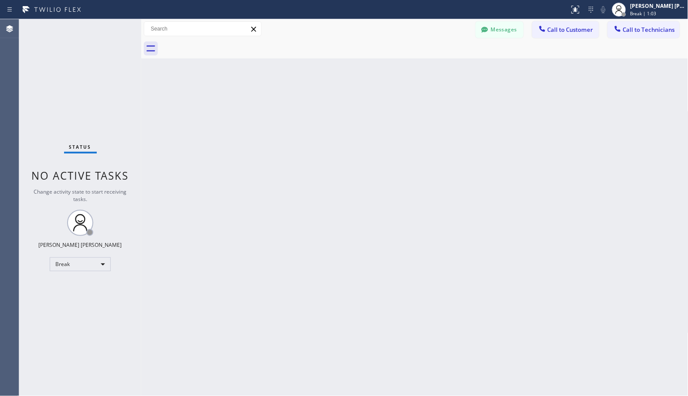
click at [458, 72] on div "Back to Dashboard Change Sender ID Customers Technicians Select a contact Outbo…" at bounding box center [414, 207] width 547 height 377
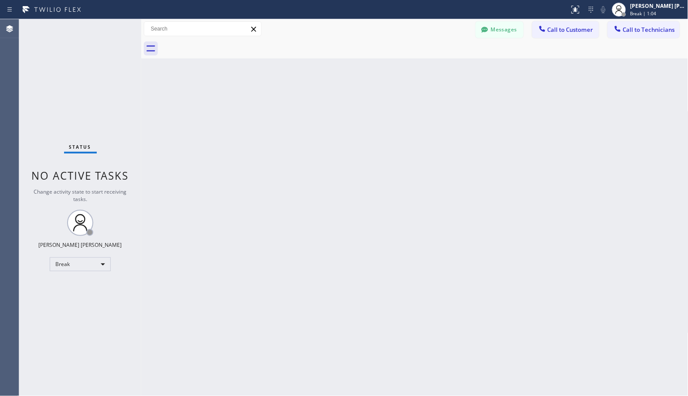
click at [458, 72] on div "Back to Dashboard Change Sender ID Customers Technicians Select a contact Outbo…" at bounding box center [414, 207] width 547 height 377
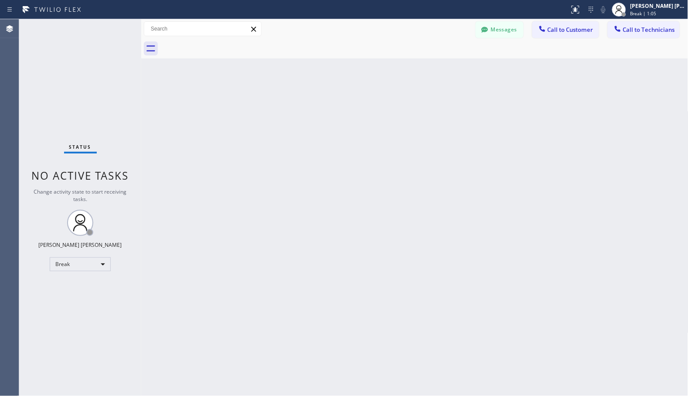
click at [458, 72] on div "Back to Dashboard Change Sender ID Customers Technicians Select a contact Outbo…" at bounding box center [414, 207] width 547 height 377
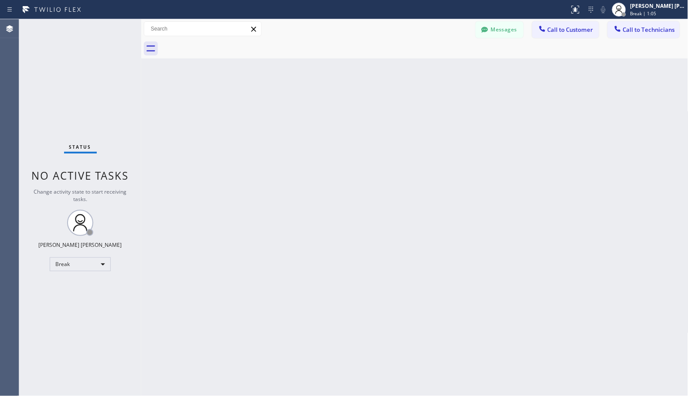
click at [458, 72] on div "Back to Dashboard Change Sender ID Customers Technicians Select a contact Outbo…" at bounding box center [414, 207] width 547 height 377
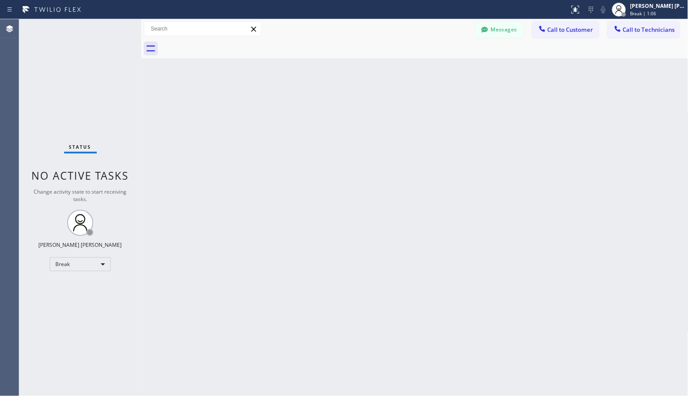
click at [458, 72] on div "Back to Dashboard Change Sender ID Customers Technicians Select a contact Outbo…" at bounding box center [414, 207] width 547 height 377
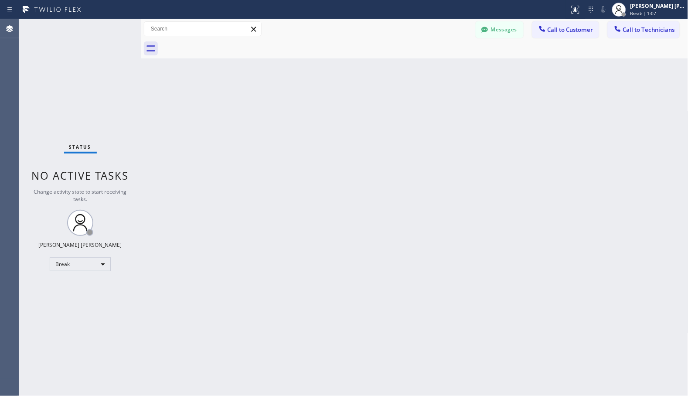
click at [458, 72] on div "Back to Dashboard Change Sender ID Customers Technicians Select a contact Outbo…" at bounding box center [414, 207] width 547 height 377
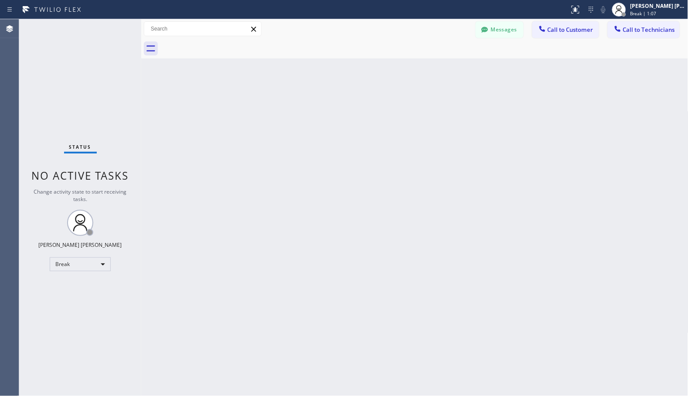
click at [458, 72] on div "Back to Dashboard Change Sender ID Customers Technicians Select a contact Outbo…" at bounding box center [414, 207] width 547 height 377
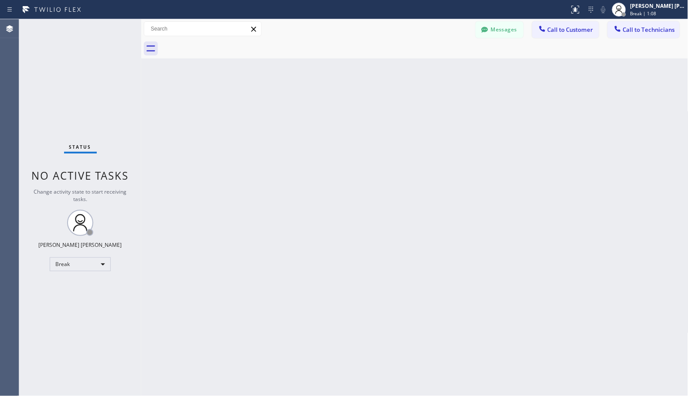
click at [458, 72] on div "Back to Dashboard Change Sender ID Customers Technicians Select a contact Outbo…" at bounding box center [414, 207] width 547 height 377
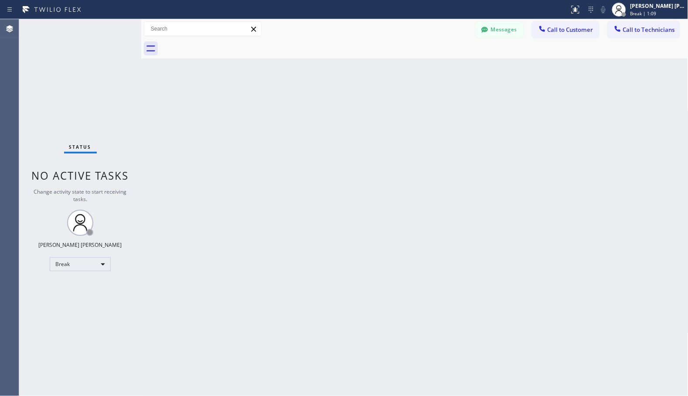
click at [458, 72] on div "Back to Dashboard Change Sender ID Customers Technicians Select a contact Outbo…" at bounding box center [414, 207] width 547 height 377
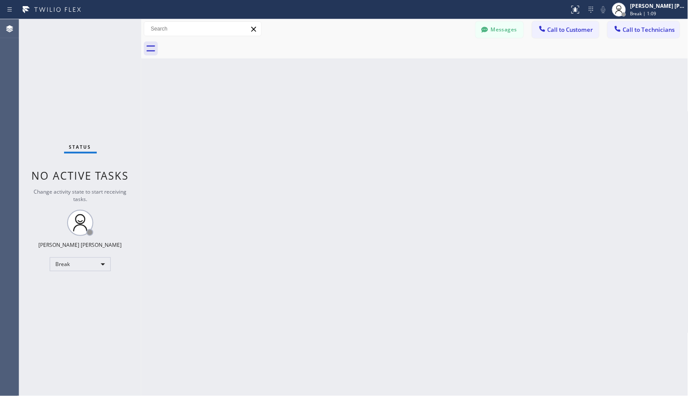
click at [458, 72] on div "Back to Dashboard Change Sender ID Customers Technicians Select a contact Outbo…" at bounding box center [414, 207] width 547 height 377
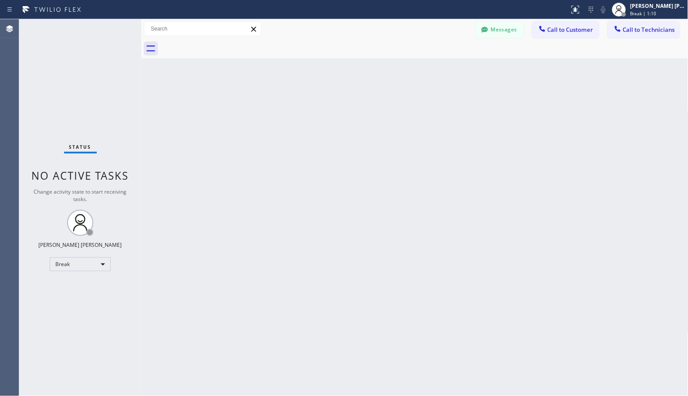
click at [458, 72] on div "Back to Dashboard Change Sender ID Customers Technicians Select a contact Outbo…" at bounding box center [414, 207] width 547 height 377
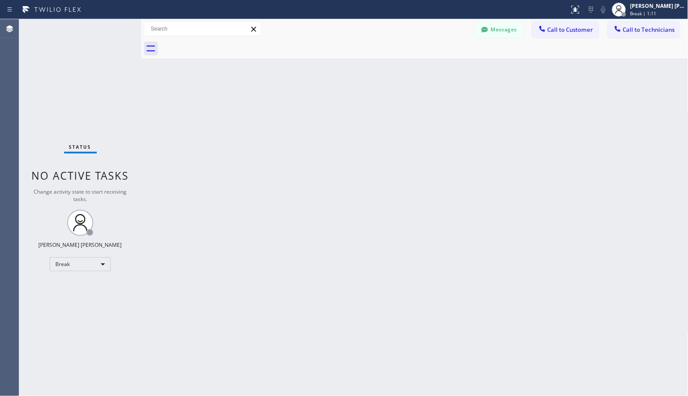
click at [458, 72] on div "Back to Dashboard Change Sender ID Customers Technicians Select a contact Outbo…" at bounding box center [414, 207] width 547 height 377
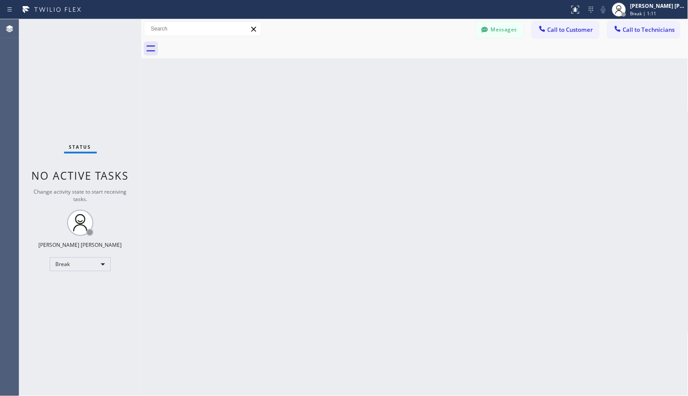
click at [458, 72] on div "Back to Dashboard Change Sender ID Customers Technicians Select a contact Outbo…" at bounding box center [414, 207] width 547 height 377
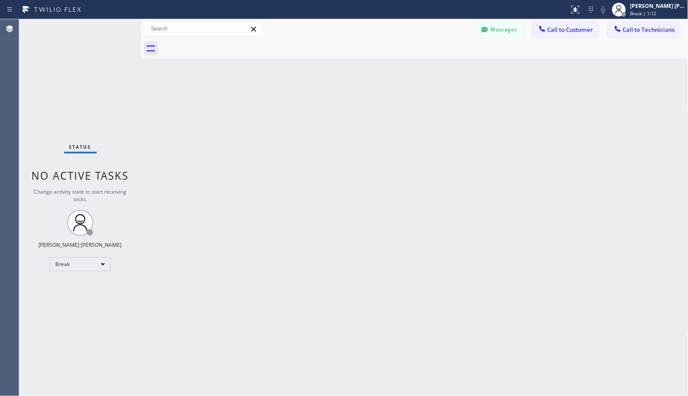
click at [458, 72] on div "Back to Dashboard Change Sender ID Customers Technicians Select a contact Outbo…" at bounding box center [414, 207] width 547 height 377
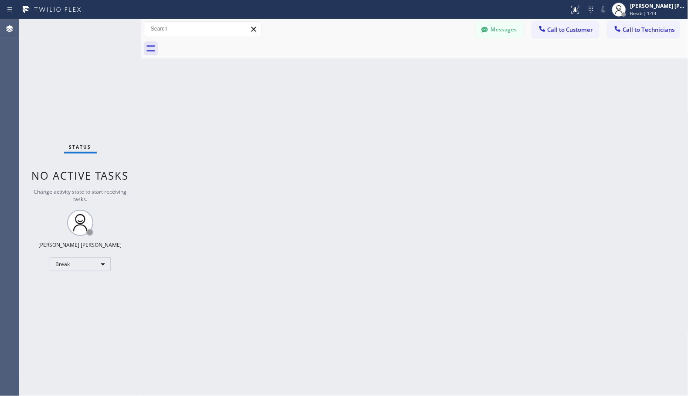
click at [458, 72] on div "Back to Dashboard Change Sender ID Customers Technicians Select a contact Outbo…" at bounding box center [414, 207] width 547 height 377
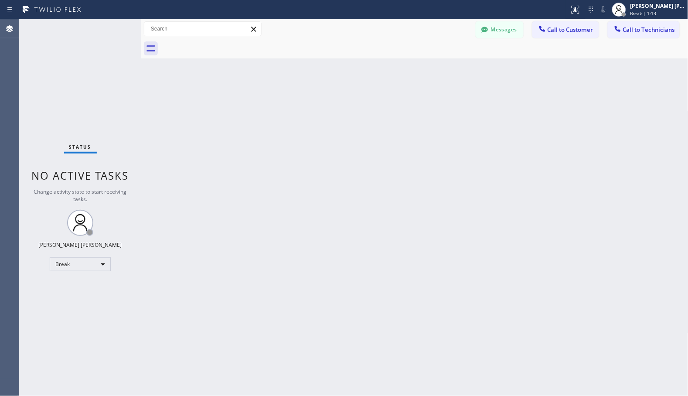
click at [458, 72] on div "Back to Dashboard Change Sender ID Customers Technicians Select a contact Outbo…" at bounding box center [414, 207] width 547 height 377
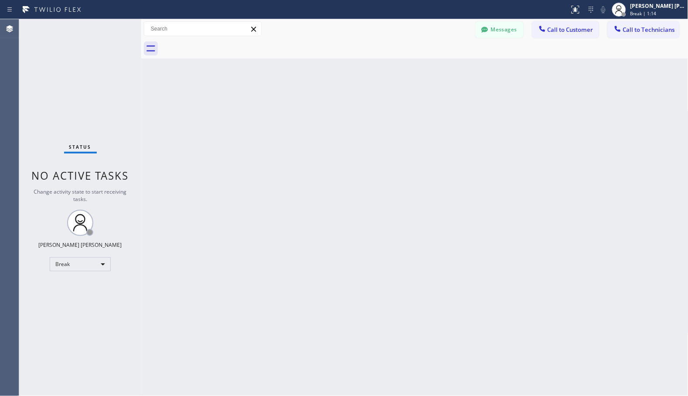
click at [458, 72] on div "Back to Dashboard Change Sender ID Customers Technicians Select a contact Outbo…" at bounding box center [414, 207] width 547 height 377
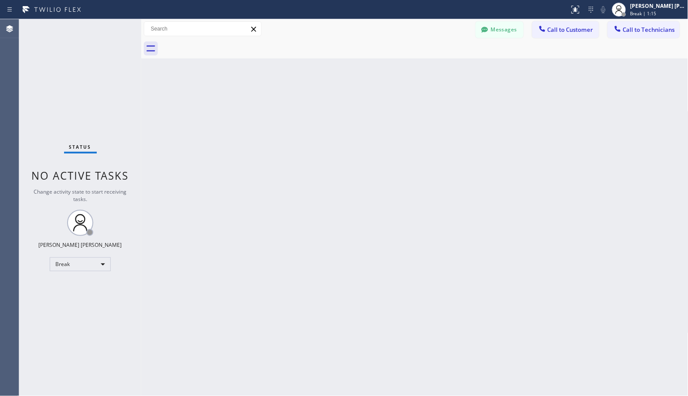
click at [458, 72] on div "Back to Dashboard Change Sender ID Customers Technicians Select a contact Outbo…" at bounding box center [414, 207] width 547 height 377
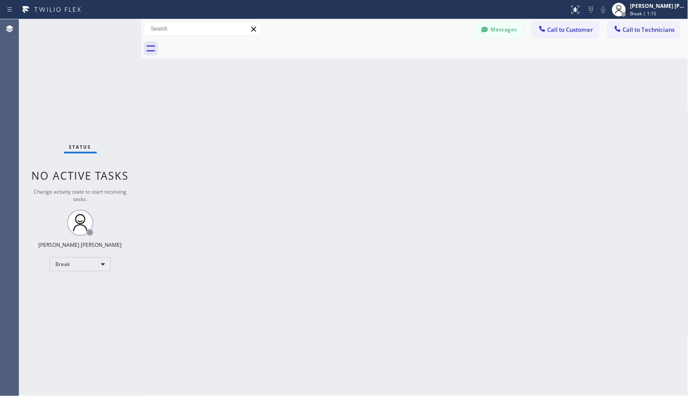
click at [458, 72] on div "Back to Dashboard Change Sender ID Customers Technicians Select a contact Outbo…" at bounding box center [414, 207] width 547 height 377
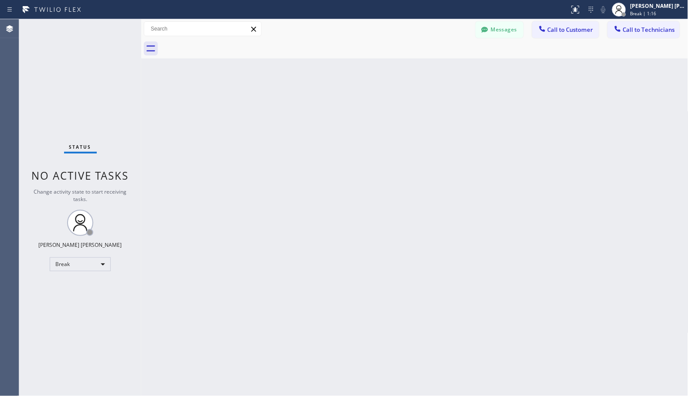
click at [458, 72] on div "Back to Dashboard Change Sender ID Customers Technicians Select a contact Outbo…" at bounding box center [414, 207] width 547 height 377
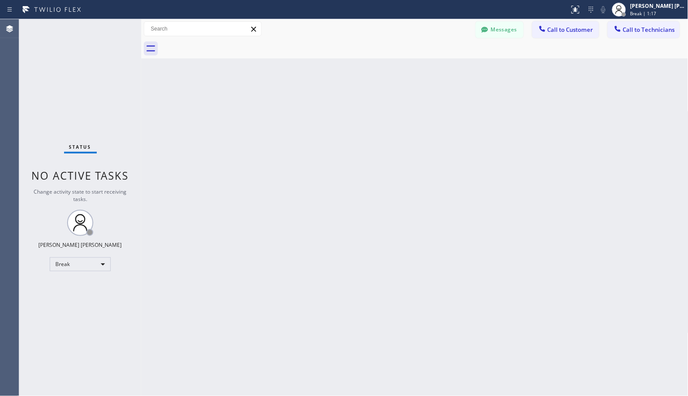
click at [458, 72] on div "Back to Dashboard Change Sender ID Customers Technicians Select a contact Outbo…" at bounding box center [414, 207] width 547 height 377
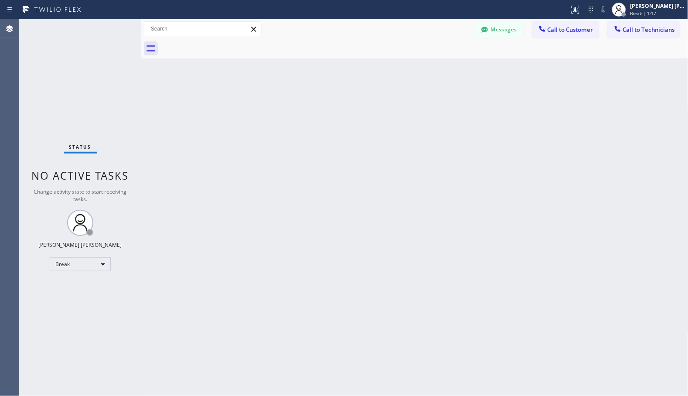
click at [458, 72] on div "Back to Dashboard Change Sender ID Customers Technicians Select a contact Outbo…" at bounding box center [414, 207] width 547 height 377
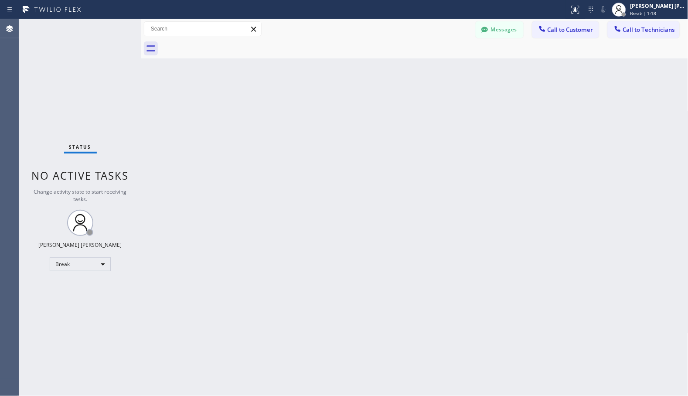
click at [458, 72] on div "Back to Dashboard Change Sender ID Customers Technicians Select a contact Outbo…" at bounding box center [414, 207] width 547 height 377
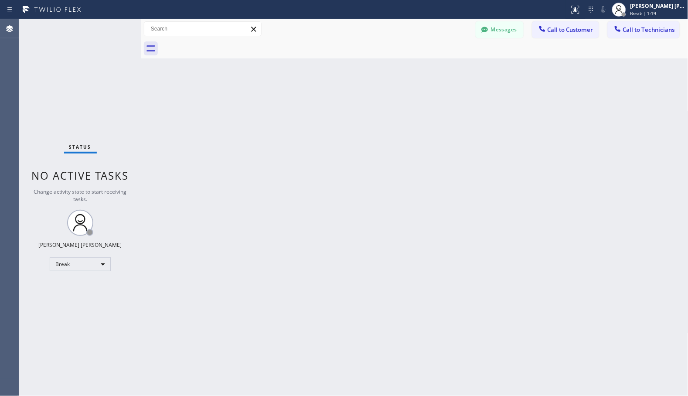
click at [458, 72] on div "Back to Dashboard Change Sender ID Customers Technicians Select a contact Outbo…" at bounding box center [414, 207] width 547 height 377
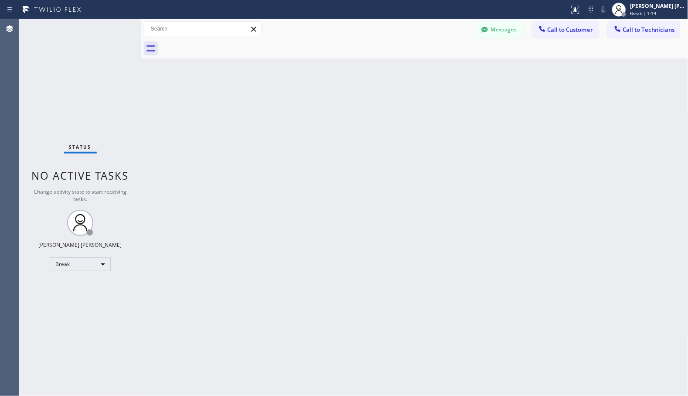
click at [458, 72] on div "Back to Dashboard Change Sender ID Customers Technicians Select a contact Outbo…" at bounding box center [414, 207] width 547 height 377
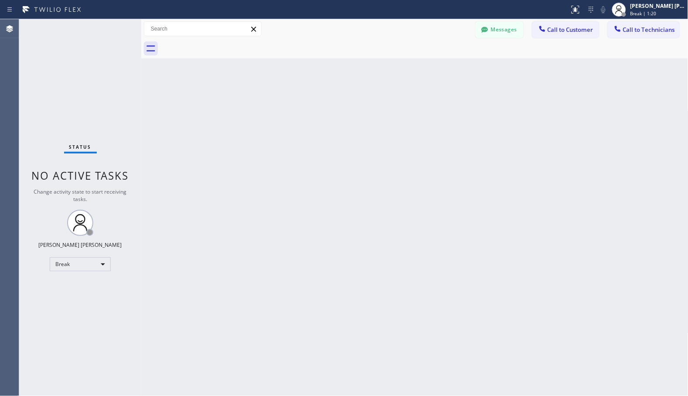
click at [458, 72] on div "Back to Dashboard Change Sender ID Customers Technicians Select a contact Outbo…" at bounding box center [414, 207] width 547 height 377
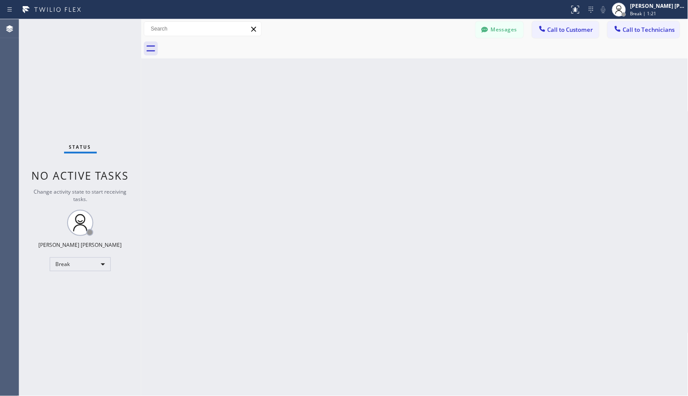
click at [458, 72] on div "Back to Dashboard Change Sender ID Customers Technicians Select a contact Outbo…" at bounding box center [414, 207] width 547 height 377
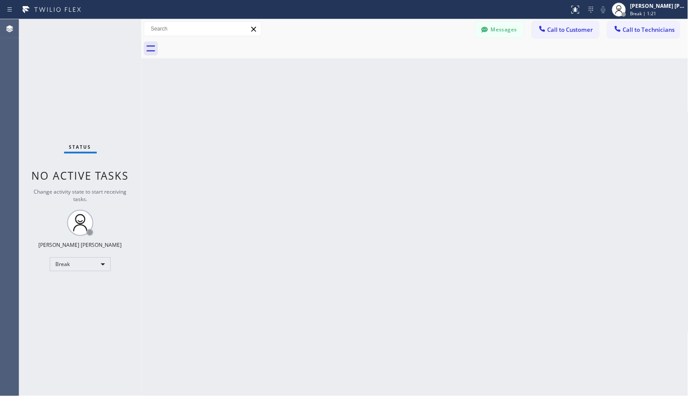
click at [458, 72] on div "Back to Dashboard Change Sender ID Customers Technicians Select a contact Outbo…" at bounding box center [414, 207] width 547 height 377
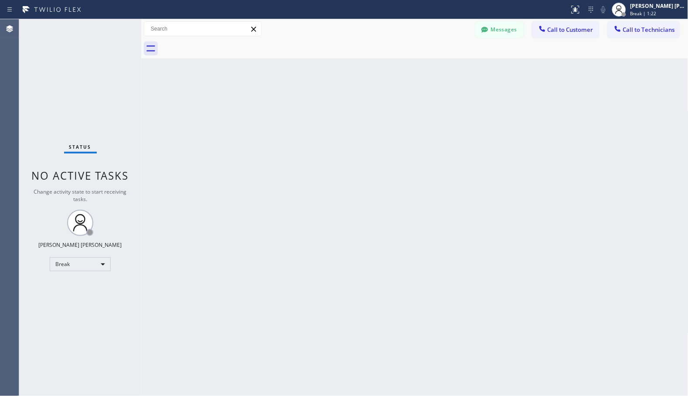
click at [458, 72] on div "Back to Dashboard Change Sender ID Customers Technicians Select a contact Outbo…" at bounding box center [414, 207] width 547 height 377
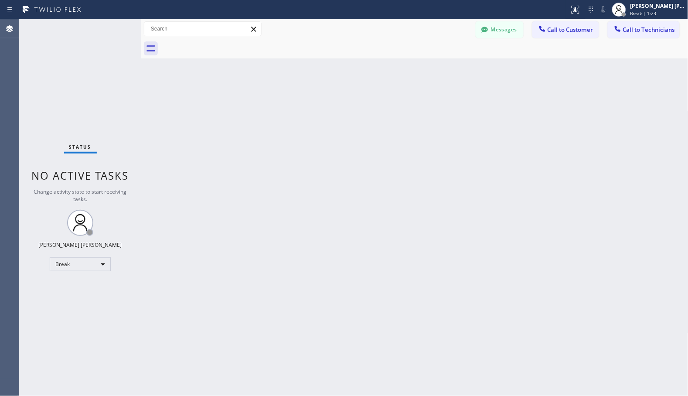
click at [458, 72] on div "Back to Dashboard Change Sender ID Customers Technicians Select a contact Outbo…" at bounding box center [414, 207] width 547 height 377
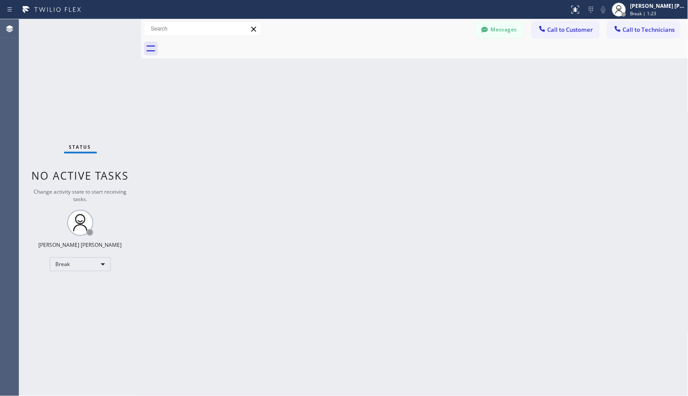
click at [458, 72] on div "Back to Dashboard Change Sender ID Customers Technicians Select a contact Outbo…" at bounding box center [414, 207] width 547 height 377
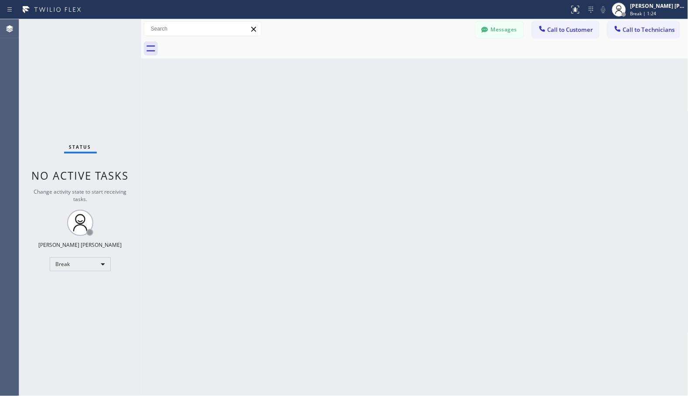
click at [458, 72] on div "Back to Dashboard Change Sender ID Customers Technicians Select a contact Outbo…" at bounding box center [414, 207] width 547 height 377
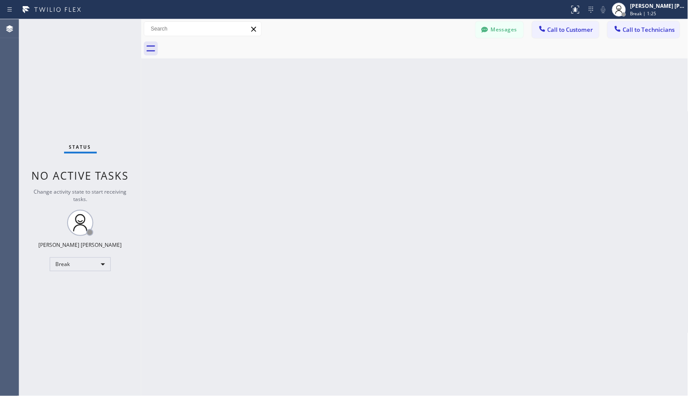
click at [458, 72] on div "Back to Dashboard Change Sender ID Customers Technicians Select a contact Outbo…" at bounding box center [414, 207] width 547 height 377
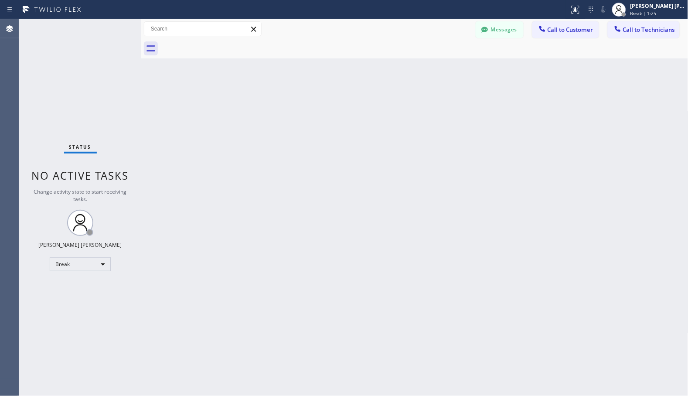
click at [458, 72] on div "Back to Dashboard Change Sender ID Customers Technicians Select a contact Outbo…" at bounding box center [414, 207] width 547 height 377
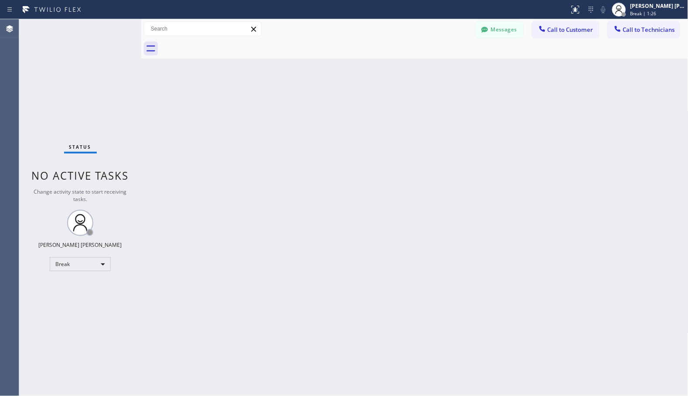
click at [458, 72] on div "Back to Dashboard Change Sender ID Customers Technicians Select a contact Outbo…" at bounding box center [414, 207] width 547 height 377
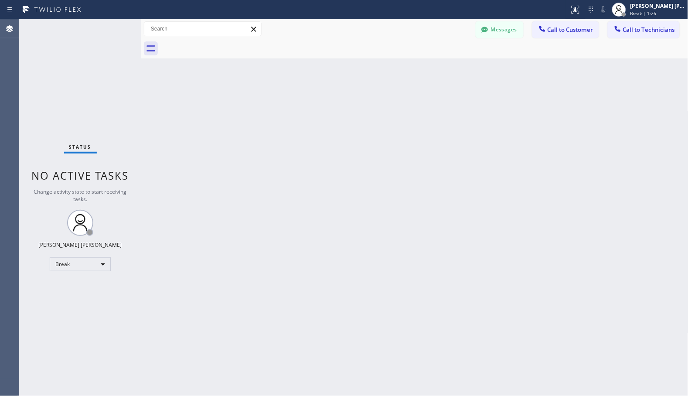
click at [458, 72] on div "Back to Dashboard Change Sender ID Customers Technicians Select a contact Outbo…" at bounding box center [414, 207] width 547 height 377
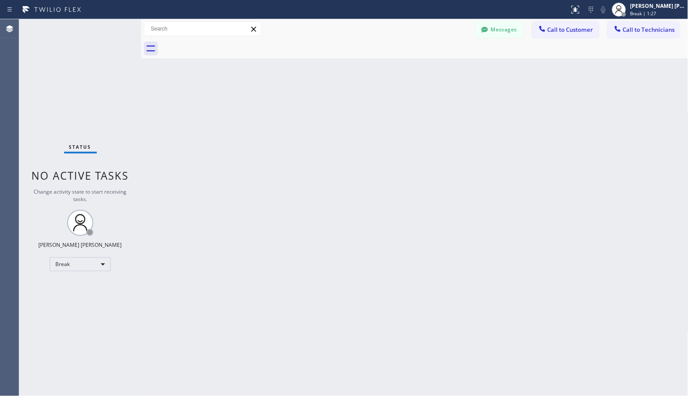
click at [458, 72] on div "Back to Dashboard Change Sender ID Customers Technicians Select a contact Outbo…" at bounding box center [414, 207] width 547 height 377
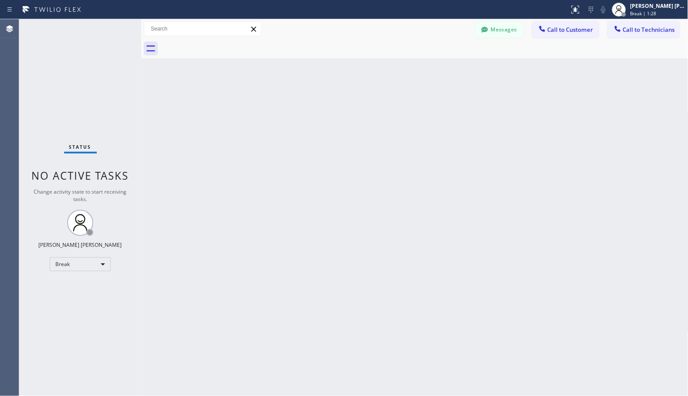
click at [458, 72] on div "Back to Dashboard Change Sender ID Customers Technicians Select a contact Outbo…" at bounding box center [414, 207] width 547 height 377
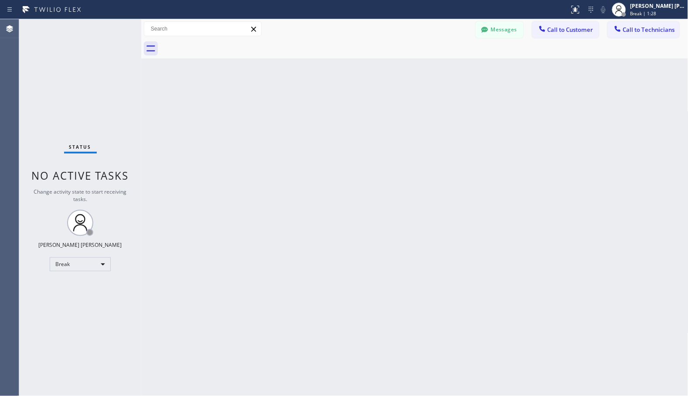
click at [458, 72] on div "Back to Dashboard Change Sender ID Customers Technicians Select a contact Outbo…" at bounding box center [414, 207] width 547 height 377
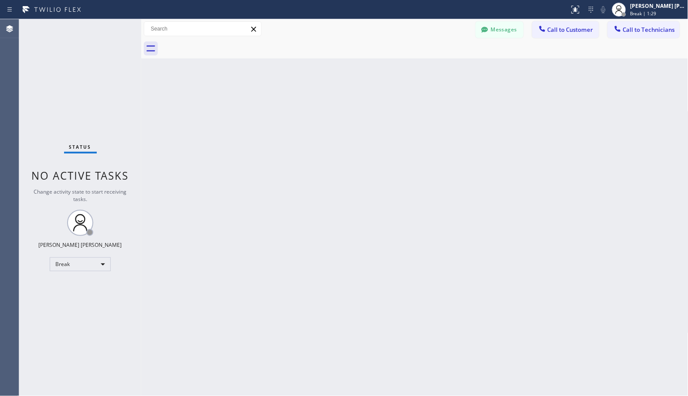
click at [458, 72] on div "Back to Dashboard Change Sender ID Customers Technicians Select a contact Outbo…" at bounding box center [414, 207] width 547 height 377
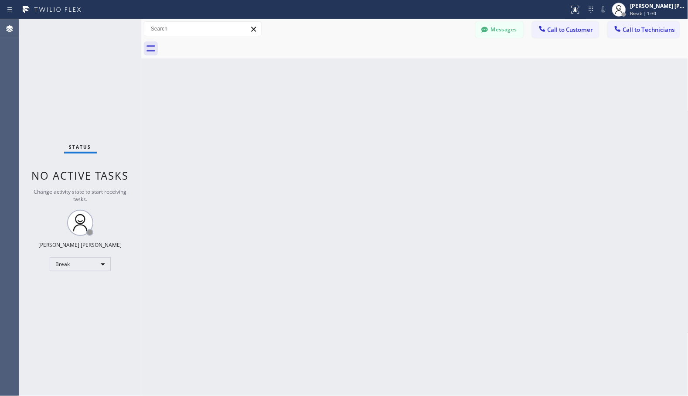
click at [458, 72] on div "Back to Dashboard Change Sender ID Customers Technicians Select a contact Outbo…" at bounding box center [414, 207] width 547 height 377
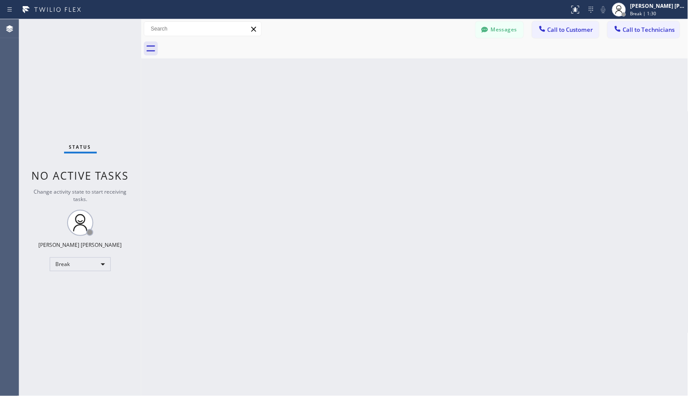
click at [458, 72] on div "Back to Dashboard Change Sender ID Customers Technicians Select a contact Outbo…" at bounding box center [414, 207] width 547 height 377
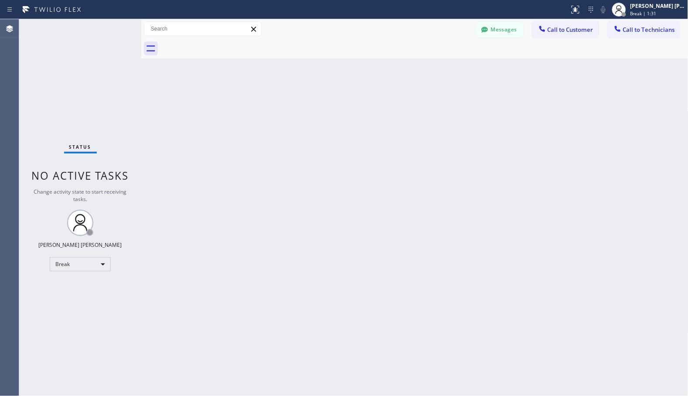
click at [458, 72] on div "Back to Dashboard Change Sender ID Customers Technicians Select a contact Outbo…" at bounding box center [414, 207] width 547 height 377
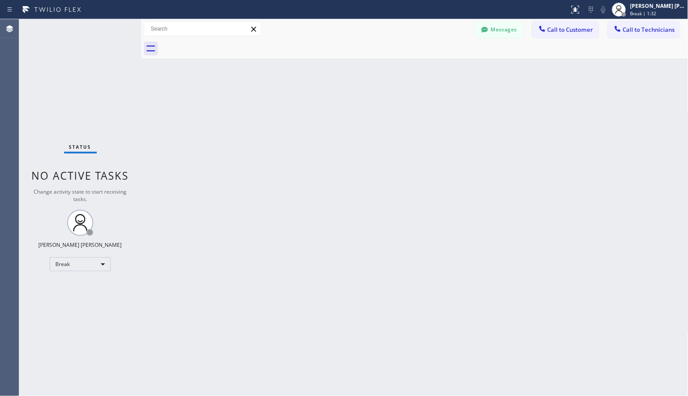
click at [458, 72] on div "Back to Dashboard Change Sender ID Customers Technicians Select a contact Outbo…" at bounding box center [414, 207] width 547 height 377
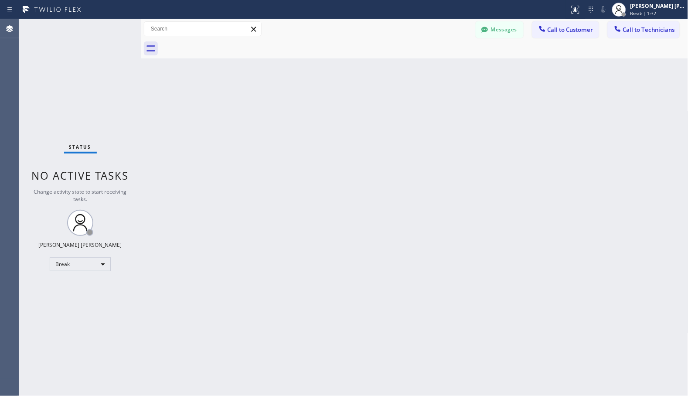
click at [458, 72] on div "Back to Dashboard Change Sender ID Customers Technicians Select a contact Outbo…" at bounding box center [414, 207] width 547 height 377
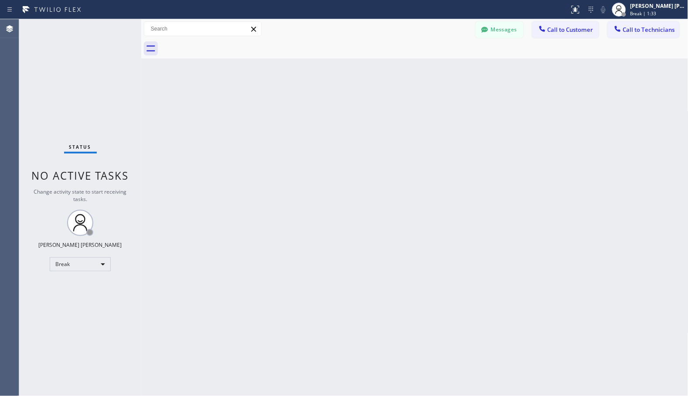
click at [458, 72] on div "Back to Dashboard Change Sender ID Customers Technicians Select a contact Outbo…" at bounding box center [414, 207] width 547 height 377
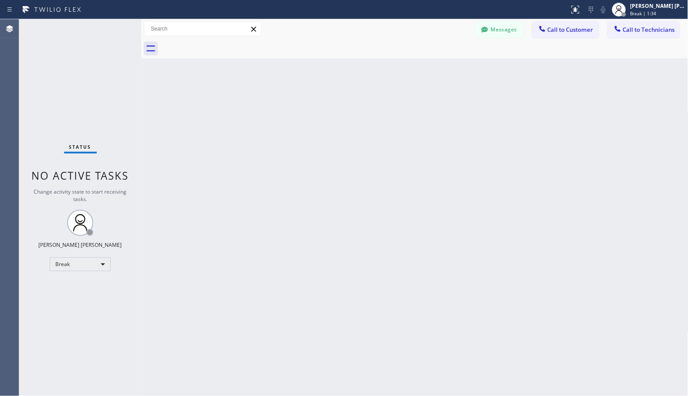
click at [458, 72] on div "Back to Dashboard Change Sender ID Customers Technicians Select a contact Outbo…" at bounding box center [414, 207] width 547 height 377
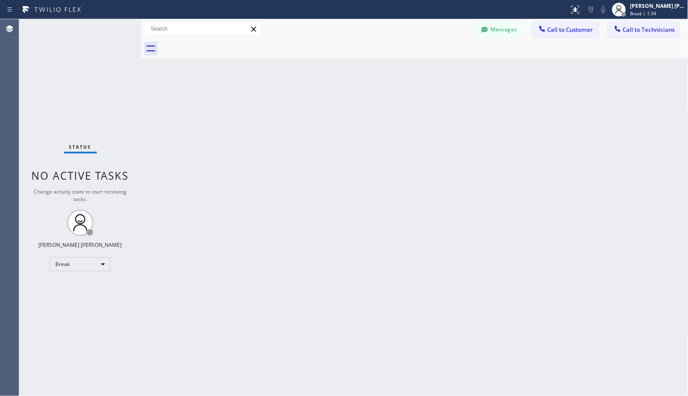
click at [458, 72] on div "Back to Dashboard Change Sender ID Customers Technicians Select a contact Outbo…" at bounding box center [414, 207] width 547 height 377
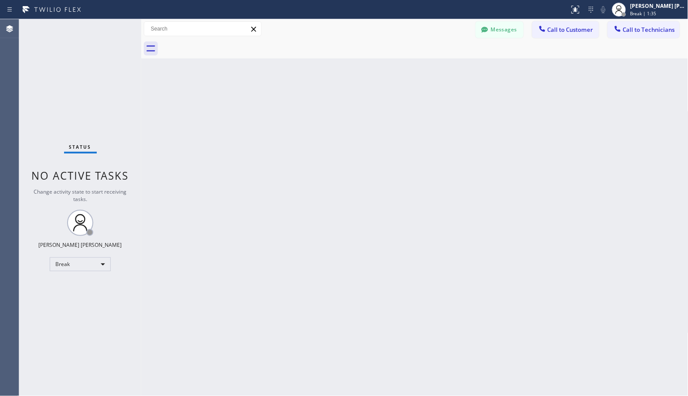
click at [458, 72] on div "Back to Dashboard Change Sender ID Customers Technicians Select a contact Outbo…" at bounding box center [414, 207] width 547 height 377
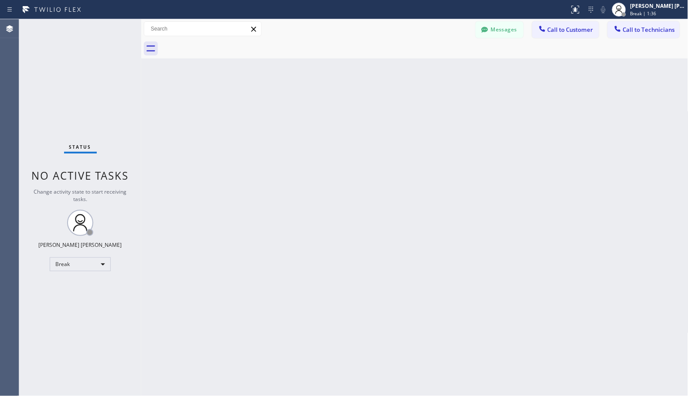
click at [458, 72] on div "Back to Dashboard Change Sender ID Customers Technicians Select a contact Outbo…" at bounding box center [414, 207] width 547 height 377
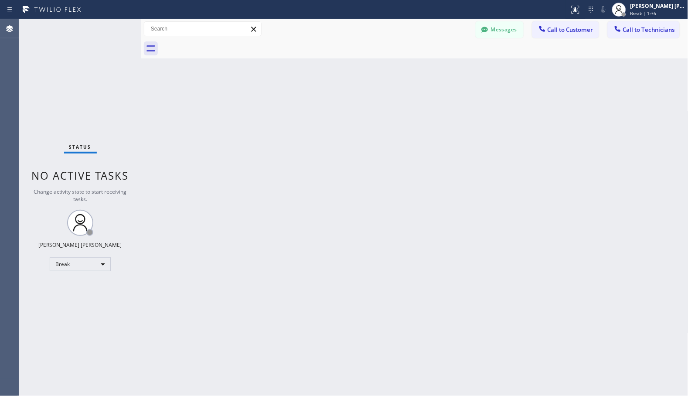
click at [458, 72] on div "Back to Dashboard Change Sender ID Customers Technicians Select a contact Outbo…" at bounding box center [414, 207] width 547 height 377
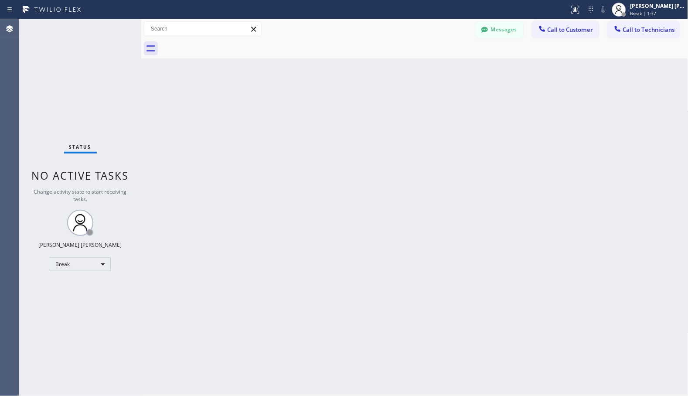
click at [458, 72] on div "Back to Dashboard Change Sender ID Customers Technicians Select a contact Outbo…" at bounding box center [414, 207] width 547 height 377
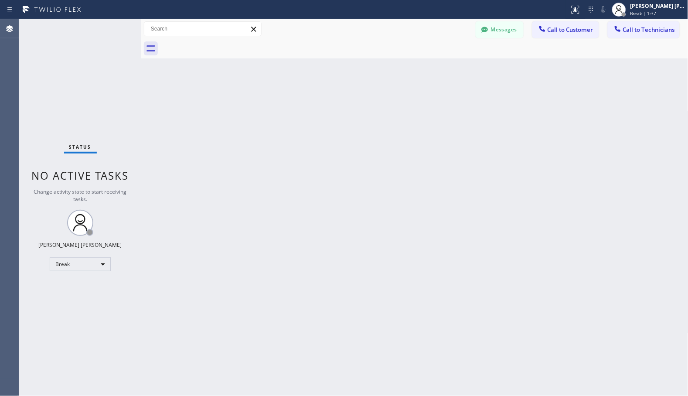
click at [458, 72] on div "Back to Dashboard Change Sender ID Customers Technicians Select a contact Outbo…" at bounding box center [414, 207] width 547 height 377
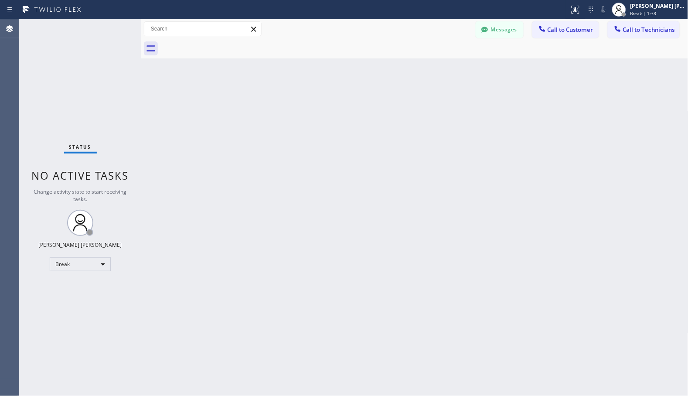
click at [458, 72] on div "Back to Dashboard Change Sender ID Customers Technicians Select a contact Outbo…" at bounding box center [414, 207] width 547 height 377
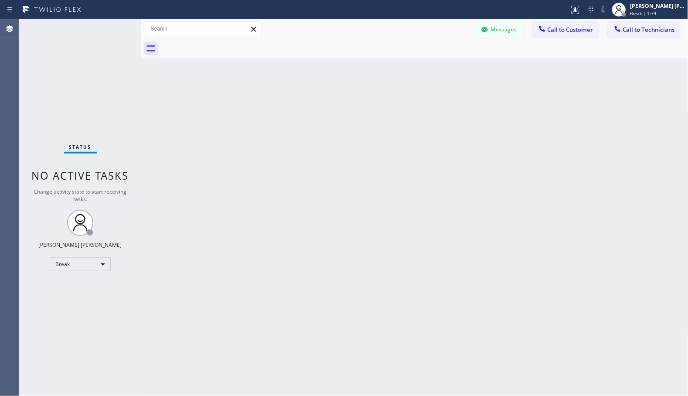
click at [458, 72] on div "Back to Dashboard Change Sender ID Customers Technicians Select a contact Outbo…" at bounding box center [414, 207] width 547 height 377
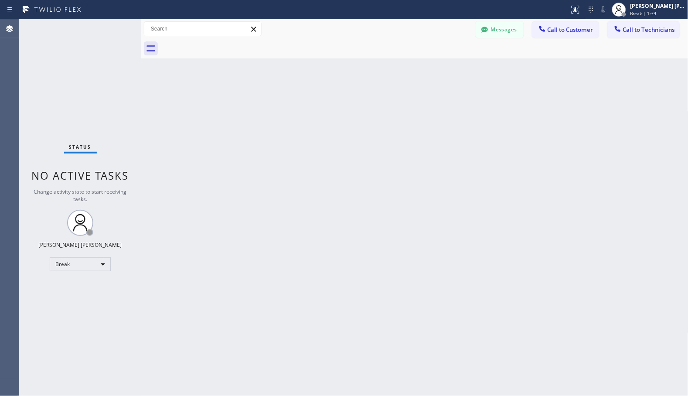
click at [458, 72] on div "Back to Dashboard Change Sender ID Customers Technicians Select a contact Outbo…" at bounding box center [414, 207] width 547 height 377
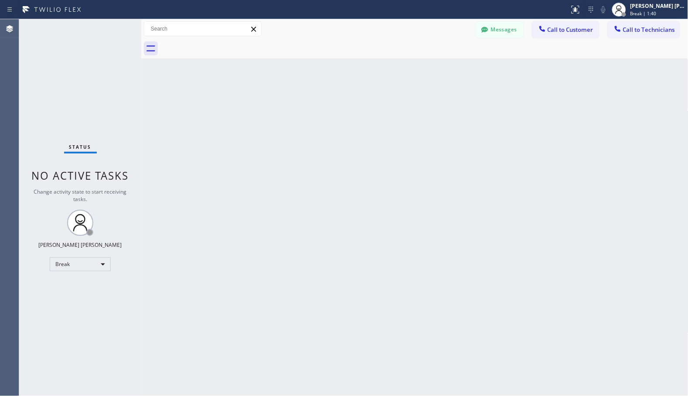
click at [458, 72] on div "Back to Dashboard Change Sender ID Customers Technicians Select a contact Outbo…" at bounding box center [414, 207] width 547 height 377
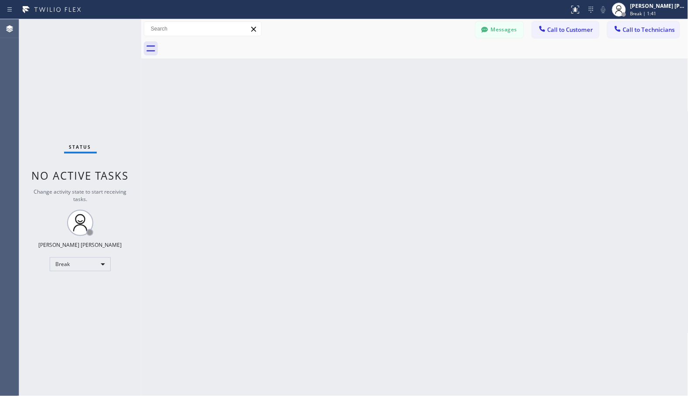
click at [458, 72] on div "Back to Dashboard Change Sender ID Customers Technicians Select a contact Outbo…" at bounding box center [414, 207] width 547 height 377
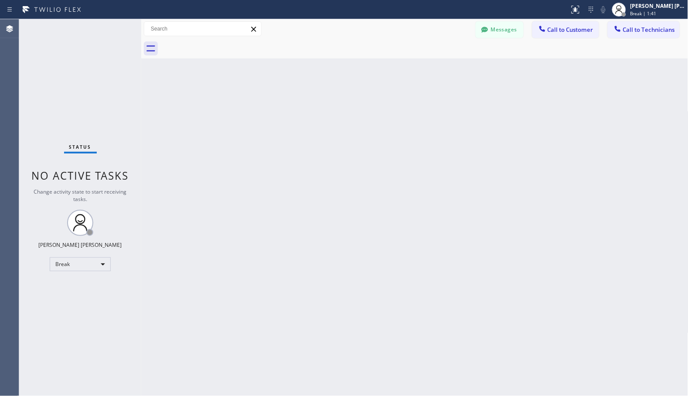
click at [458, 72] on div "Back to Dashboard Change Sender ID Customers Technicians Select a contact Outbo…" at bounding box center [414, 207] width 547 height 377
click
drag, startPoint x: 93, startPoint y: 282, endPoint x: 87, endPoint y: 272, distance: 11.7
